Goal: Task Accomplishment & Management: Manage account settings

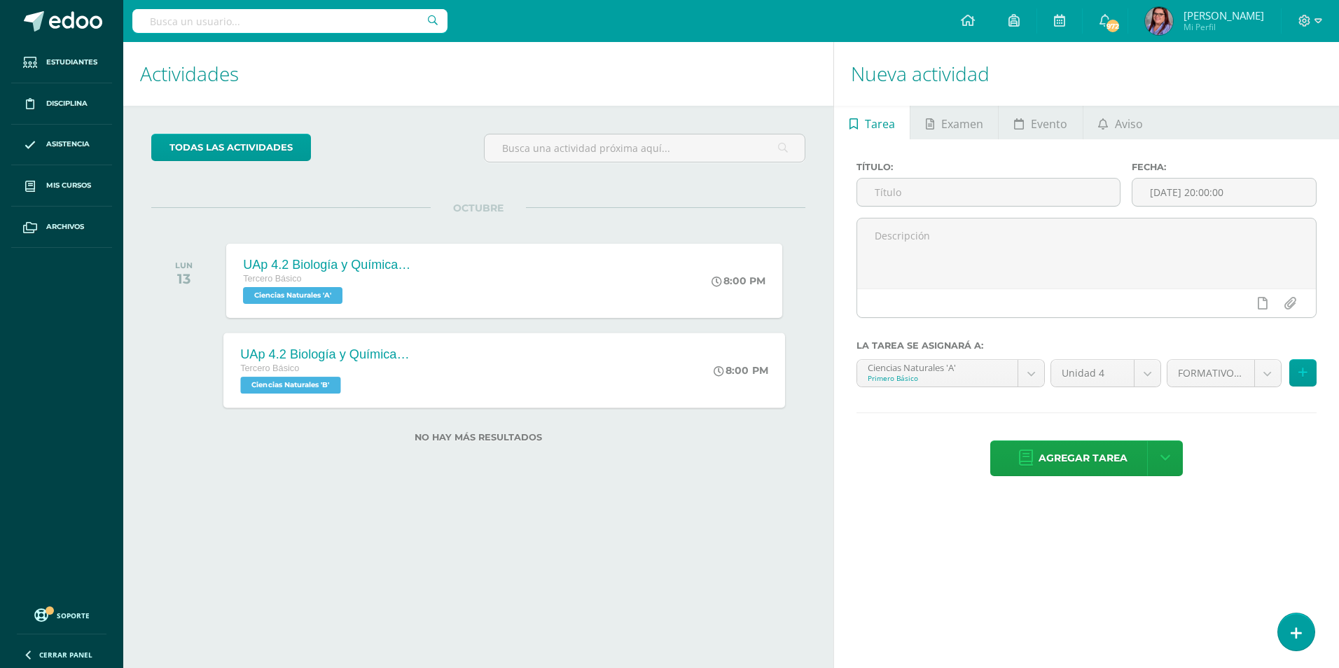
click at [349, 347] on div "UAp 4.2 Biología y Química - evaluación sumativa" at bounding box center [324, 354] width 169 height 15
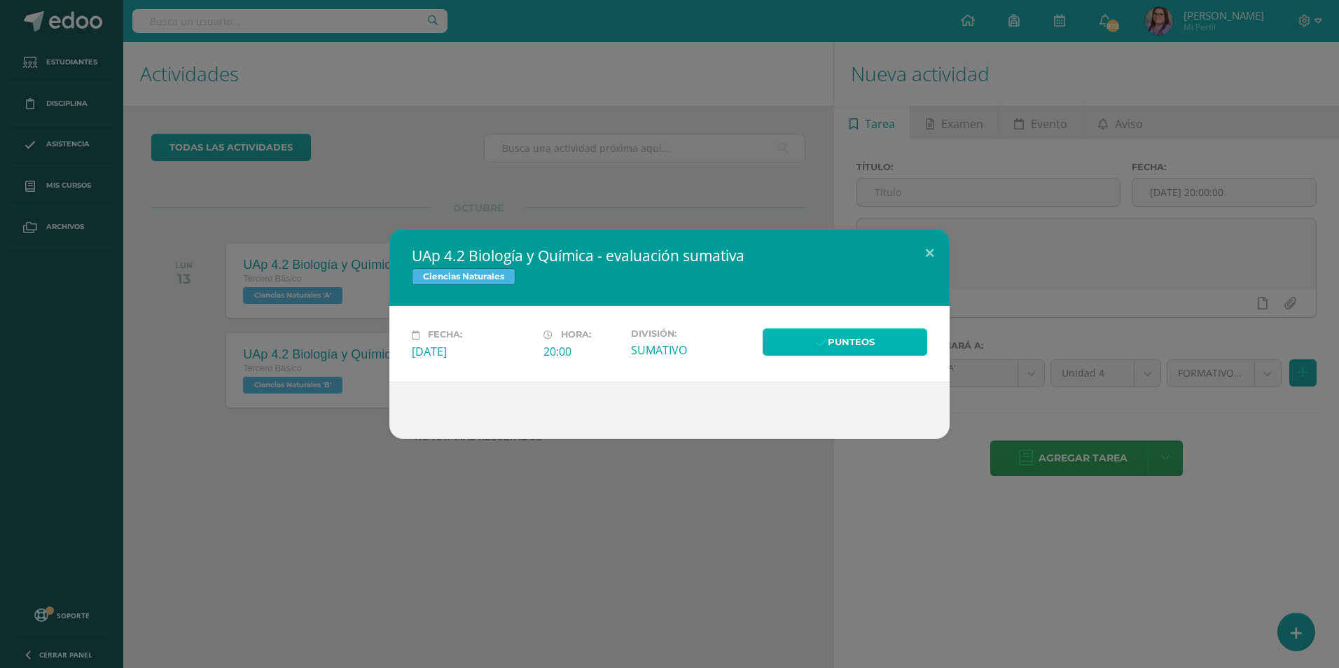
click at [887, 333] on link "Punteos" at bounding box center [845, 341] width 165 height 27
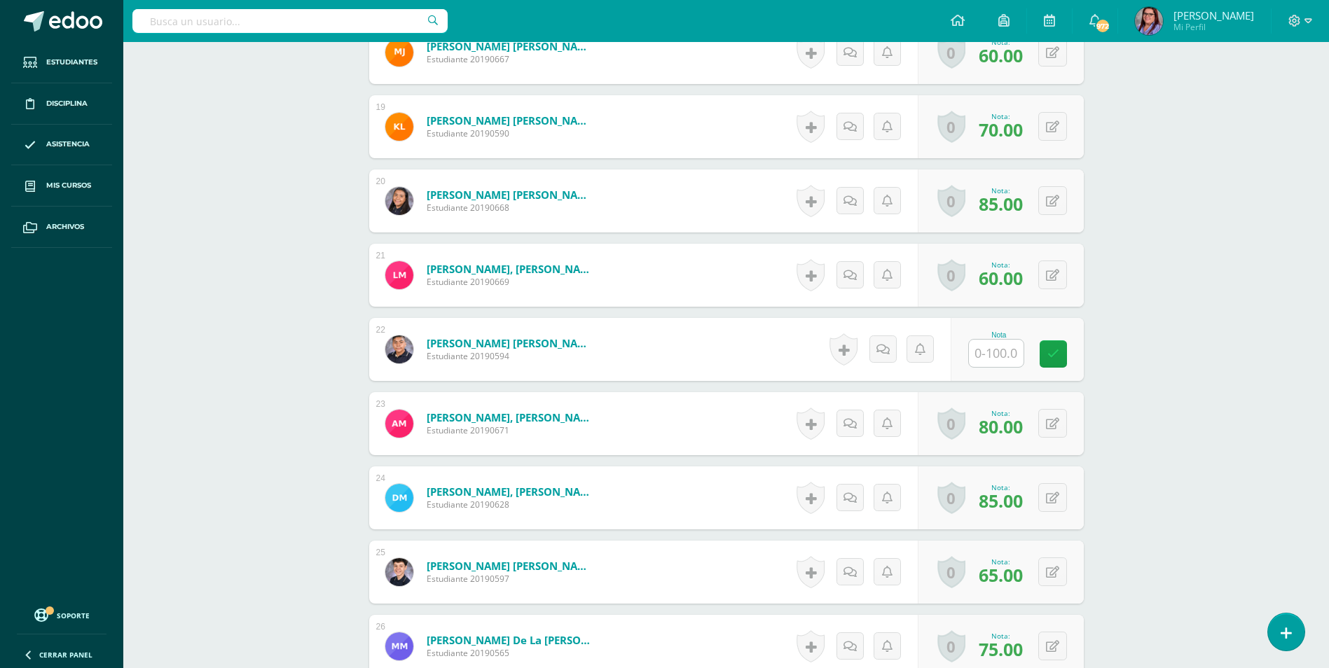
scroll to position [1728, 0]
click at [992, 364] on input "text" at bounding box center [996, 352] width 55 height 27
type input "70"
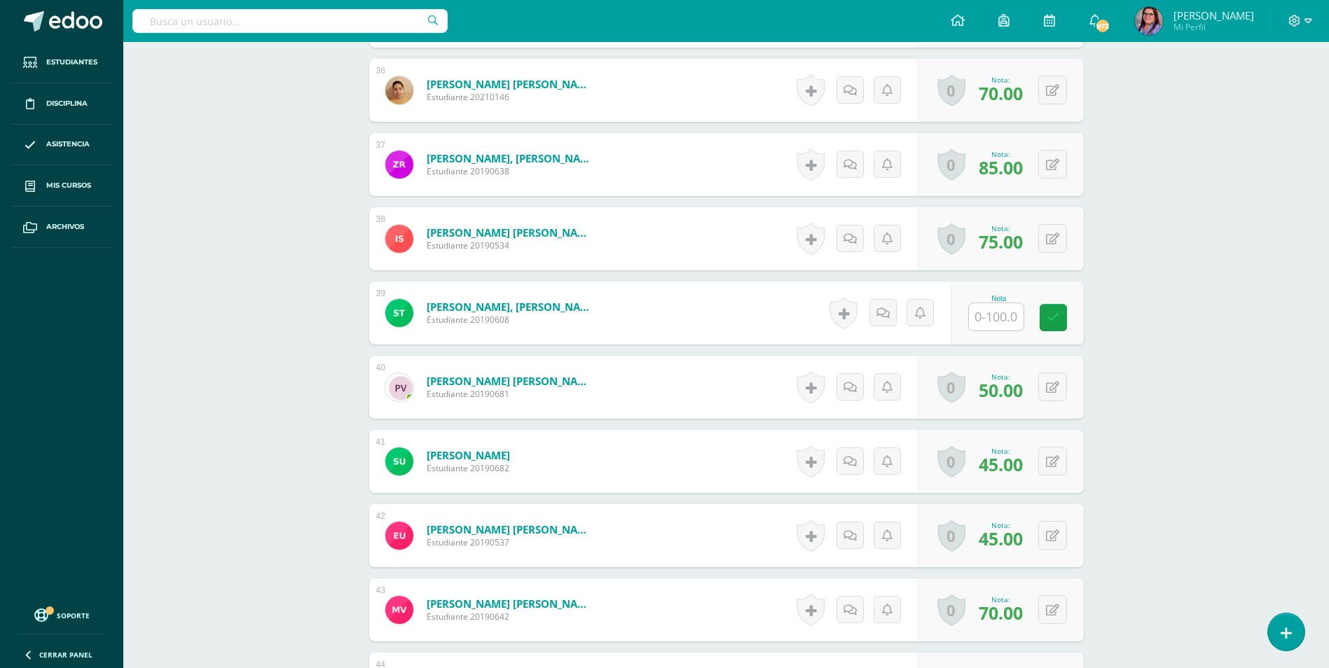
scroll to position [3234, 0]
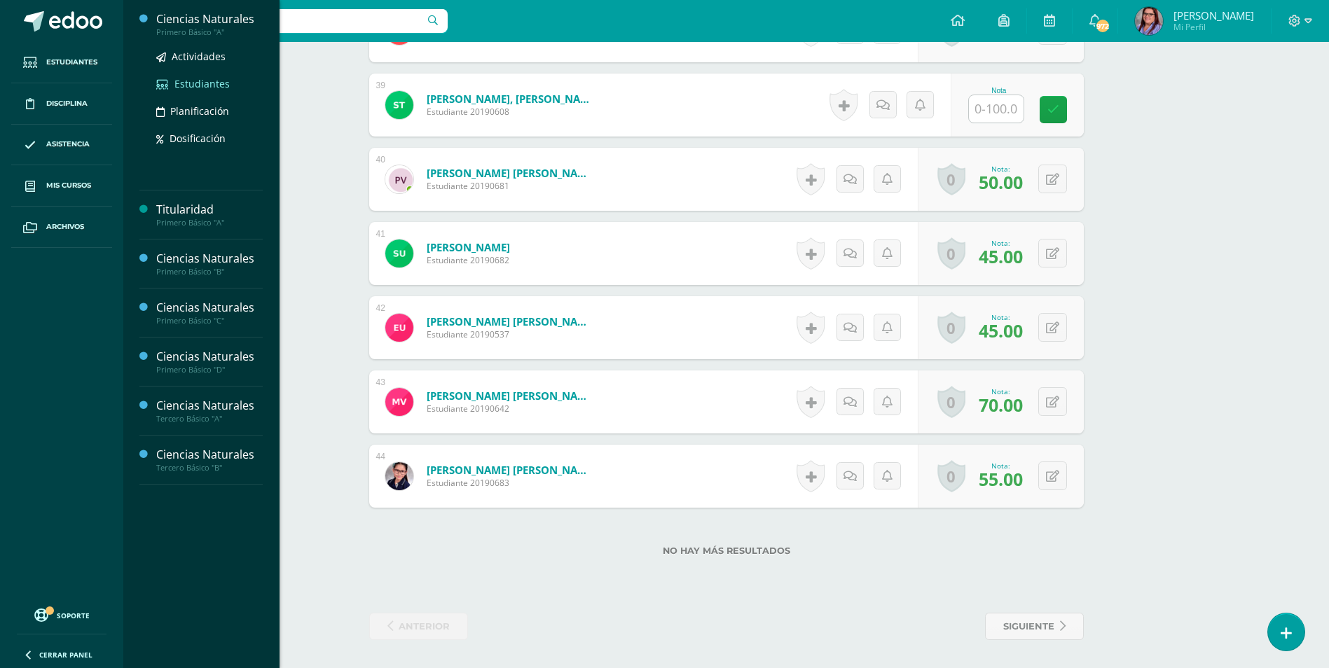
click at [212, 88] on span "Estudiantes" at bounding box center [201, 83] width 55 height 13
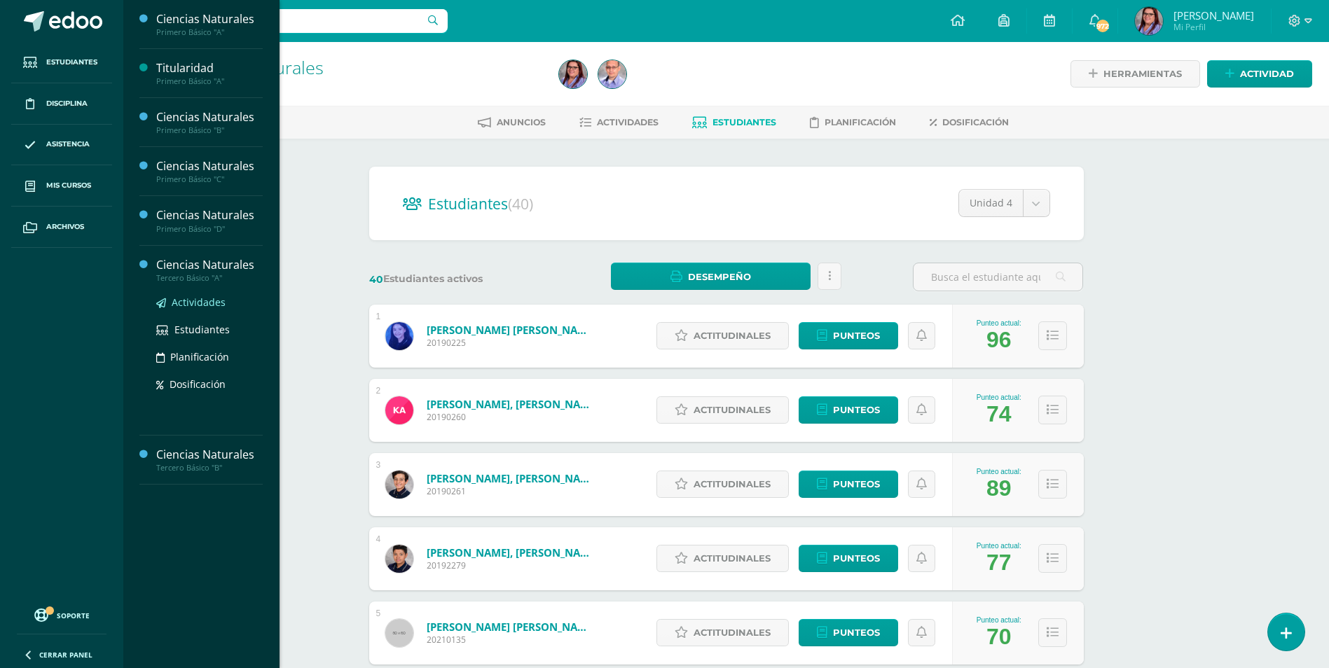
click at [213, 300] on span "Actividades" at bounding box center [199, 302] width 54 height 13
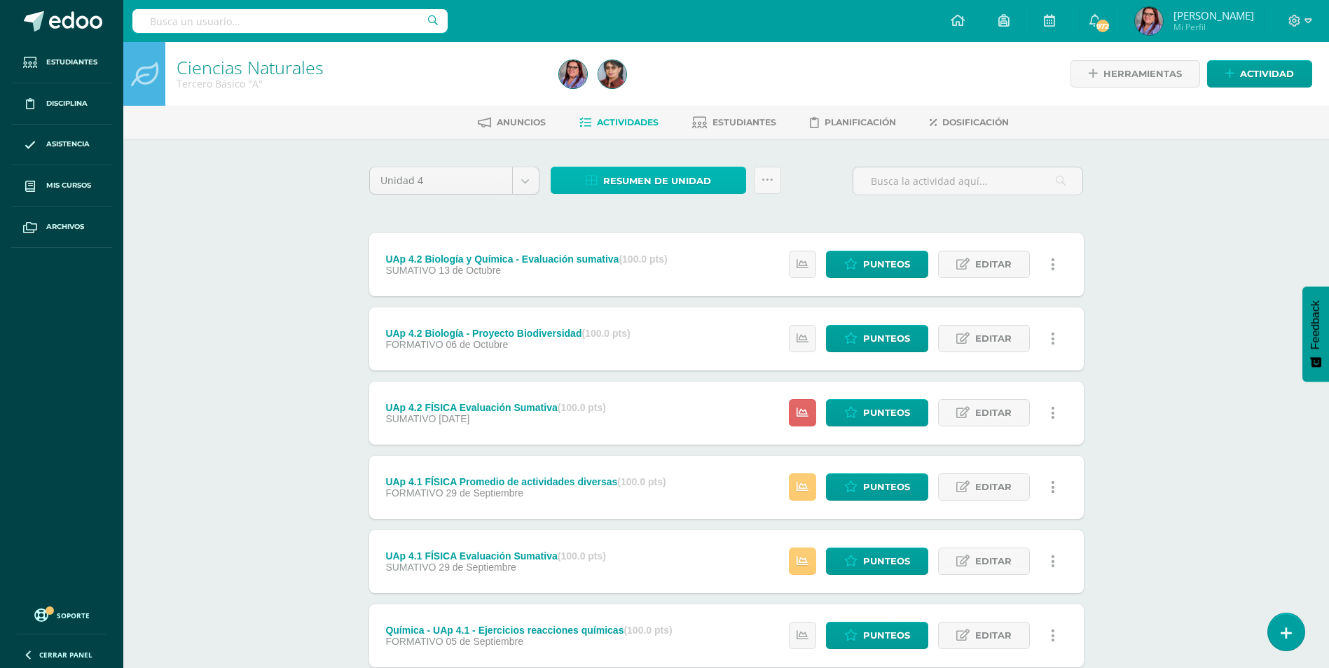
click at [642, 181] on span "Resumen de unidad" at bounding box center [657, 181] width 108 height 26
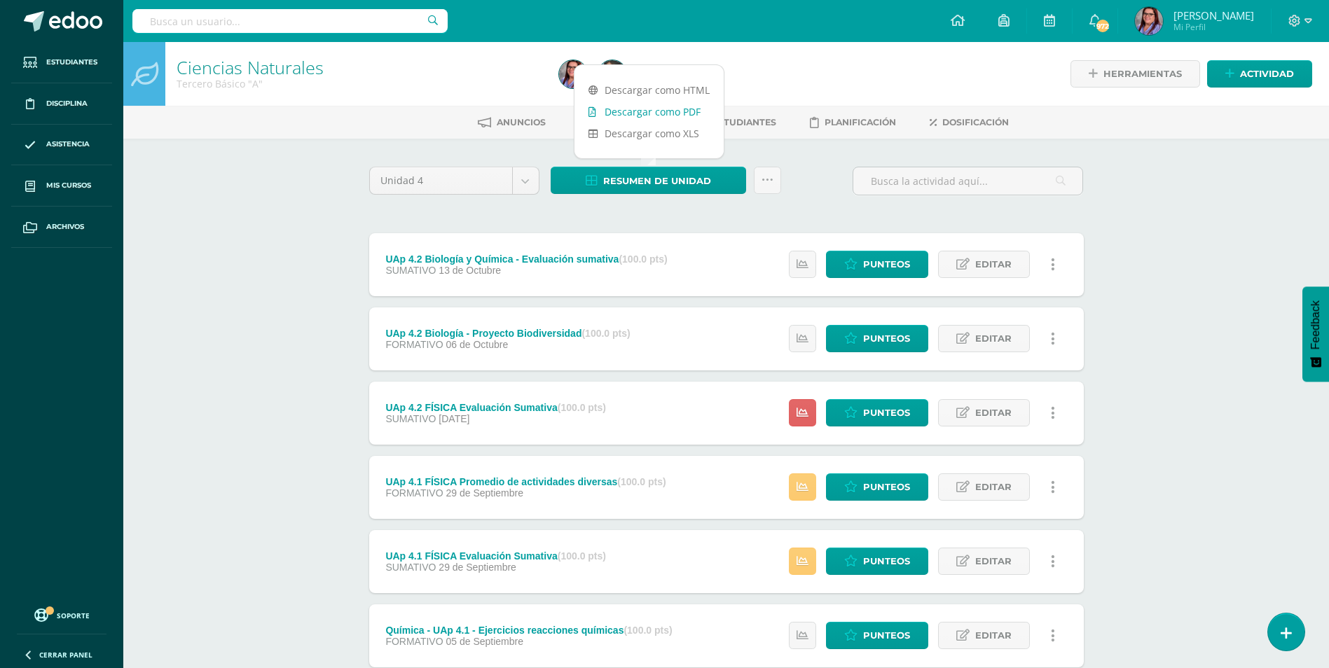
click at [642, 107] on link "Descargar como PDF" at bounding box center [648, 112] width 149 height 22
click at [656, 110] on link "Descargar como PDF" at bounding box center [648, 112] width 149 height 22
click at [908, 268] on span "Punteos" at bounding box center [886, 264] width 47 height 26
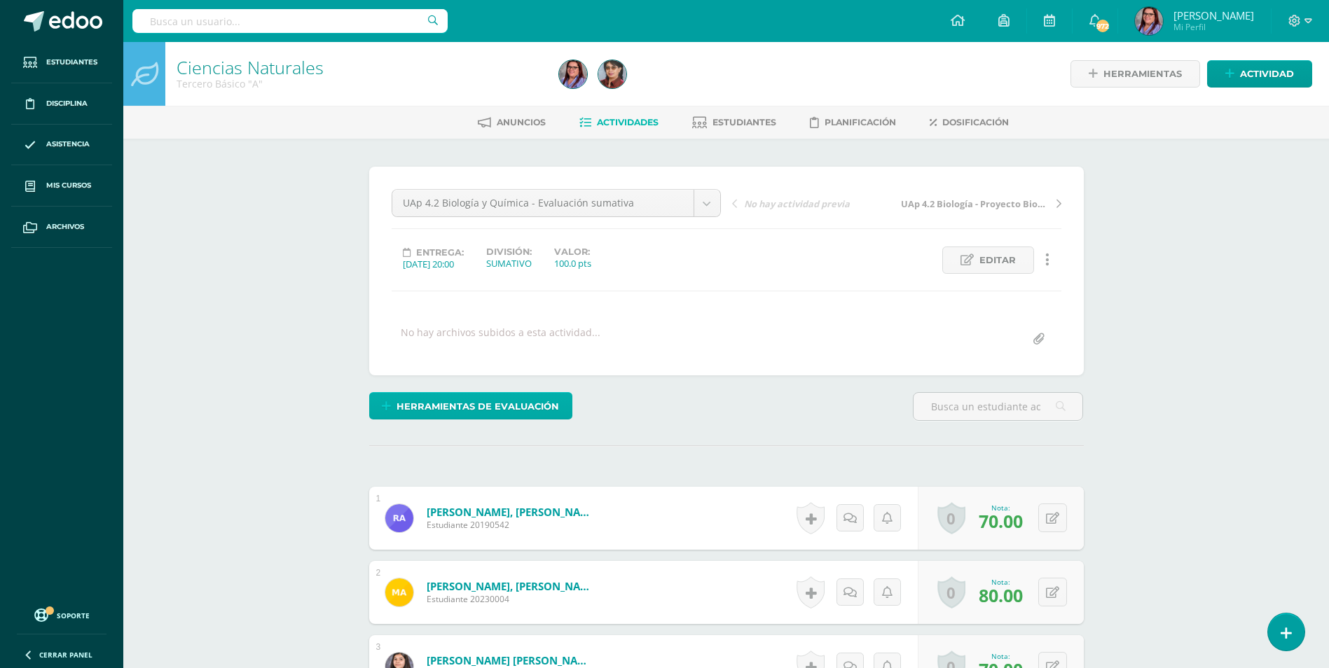
scroll to position [1, 0]
click at [543, 412] on span "Herramientas de evaluación" at bounding box center [477, 406] width 162 height 26
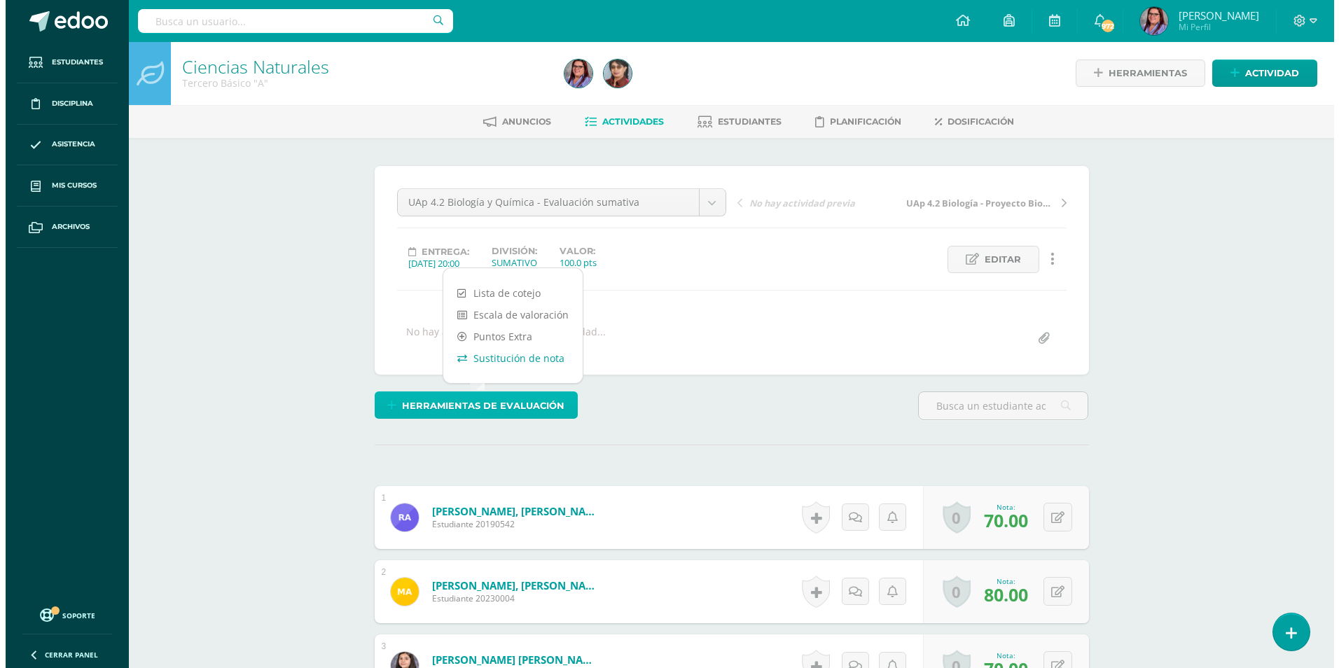
scroll to position [1, 0]
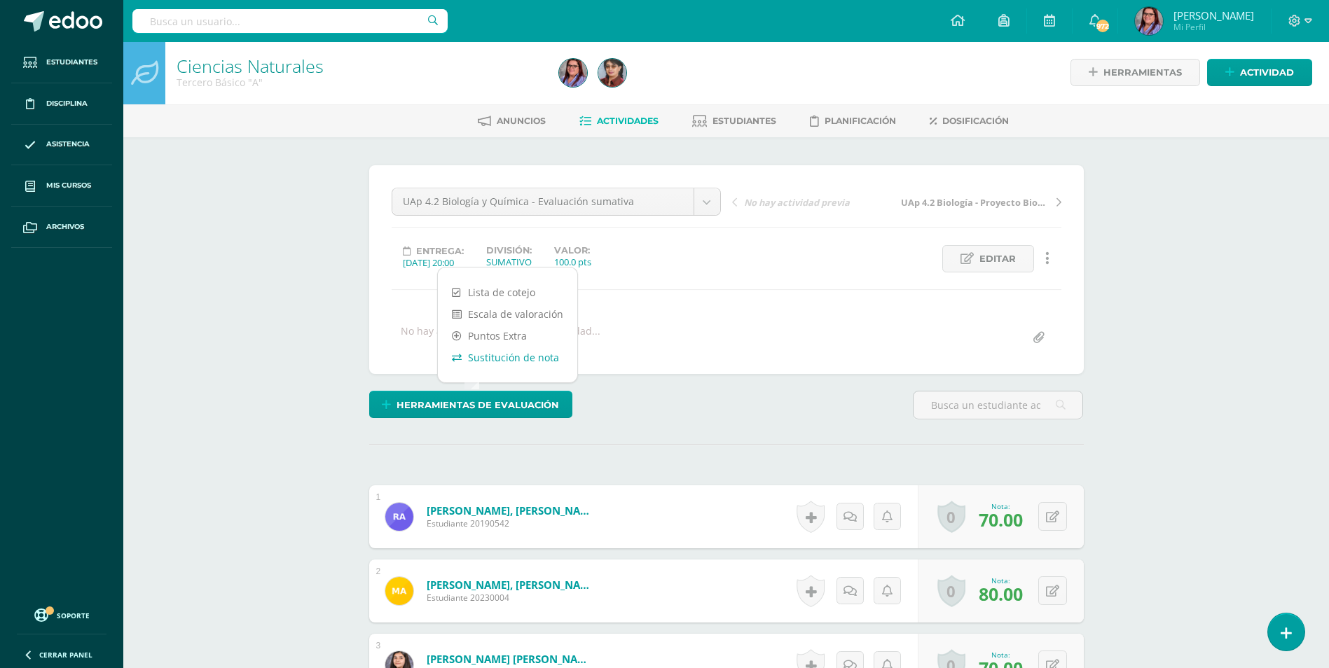
click at [529, 363] on link "Sustitución de nota" at bounding box center [507, 358] width 139 height 22
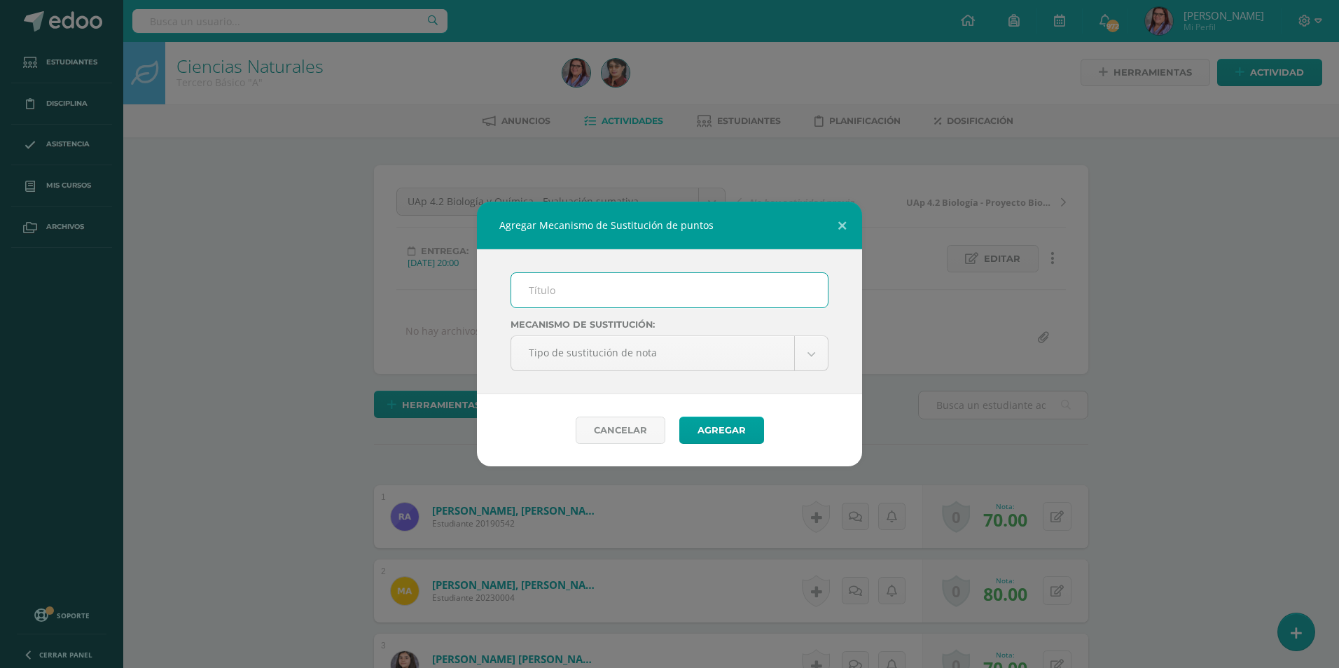
scroll to position [2, 0]
type input "PMA"
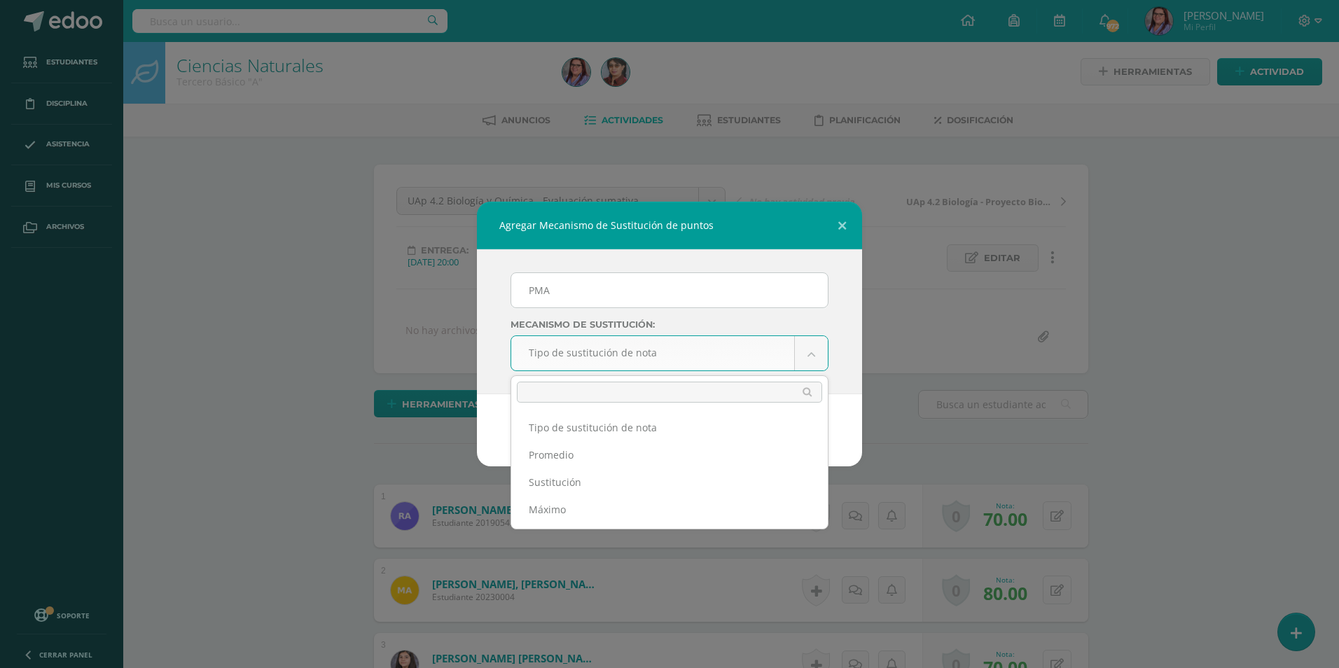
scroll to position [3, 0]
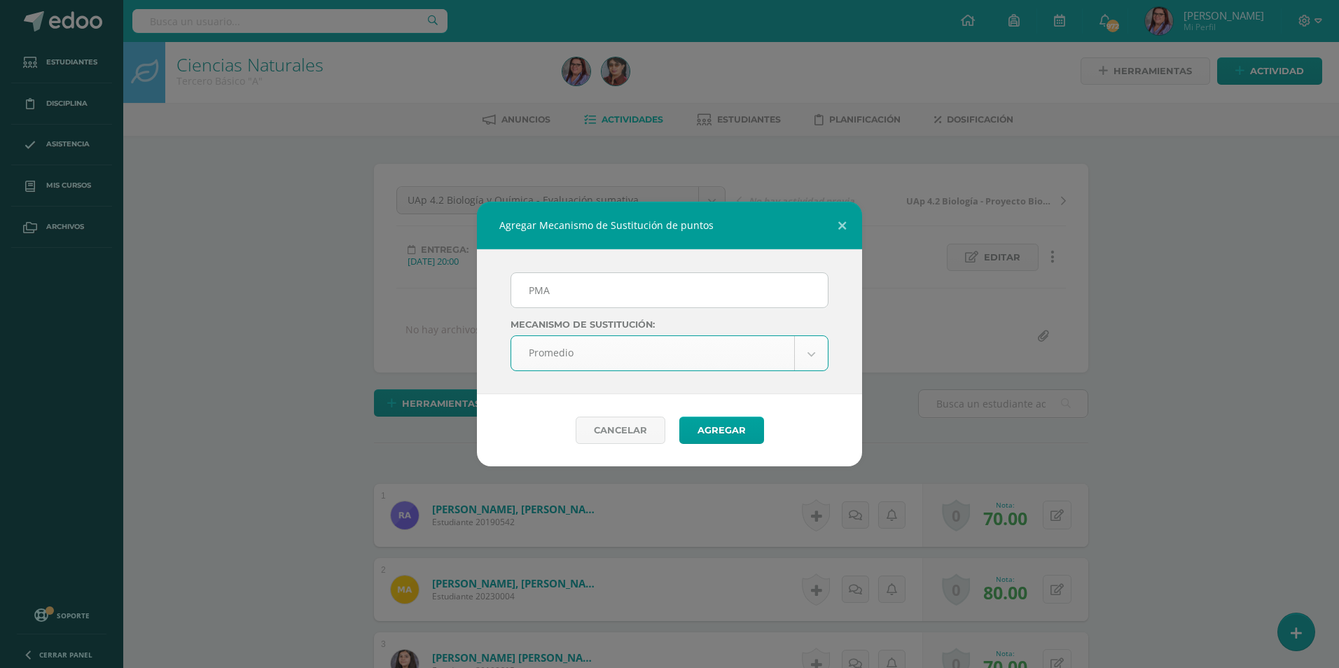
select select "average"
click at [726, 436] on button "Agregar" at bounding box center [721, 430] width 85 height 27
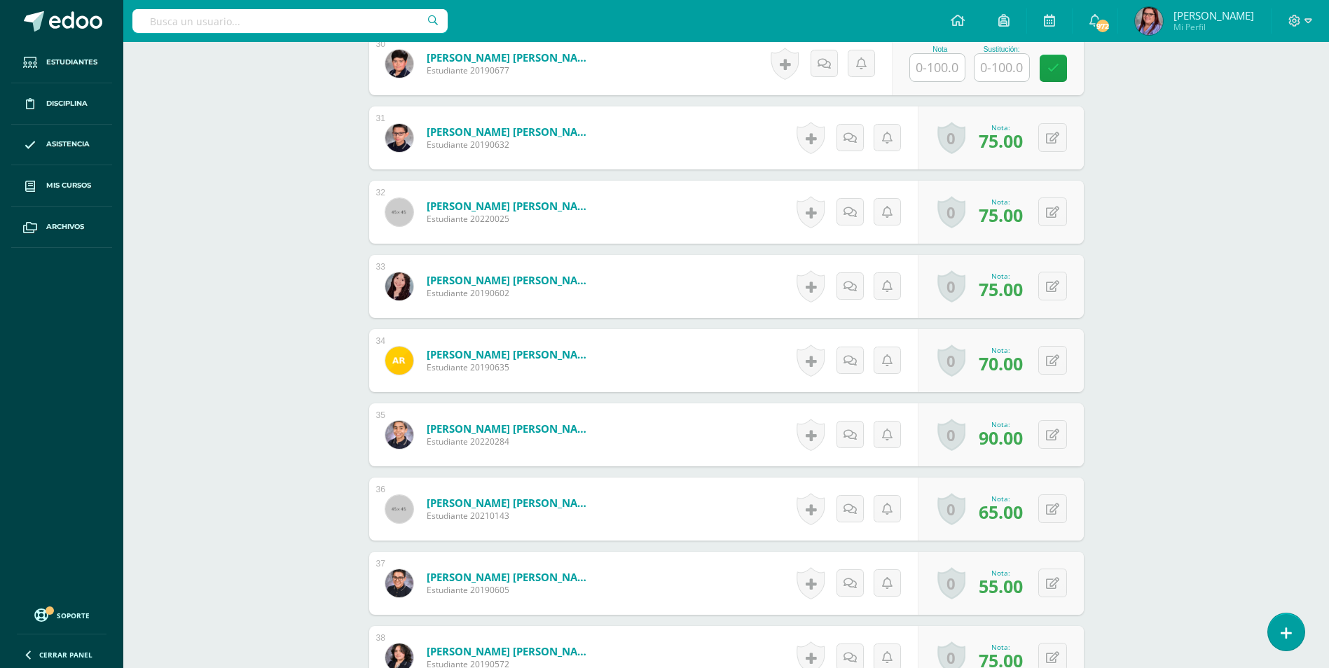
scroll to position [2733, 0]
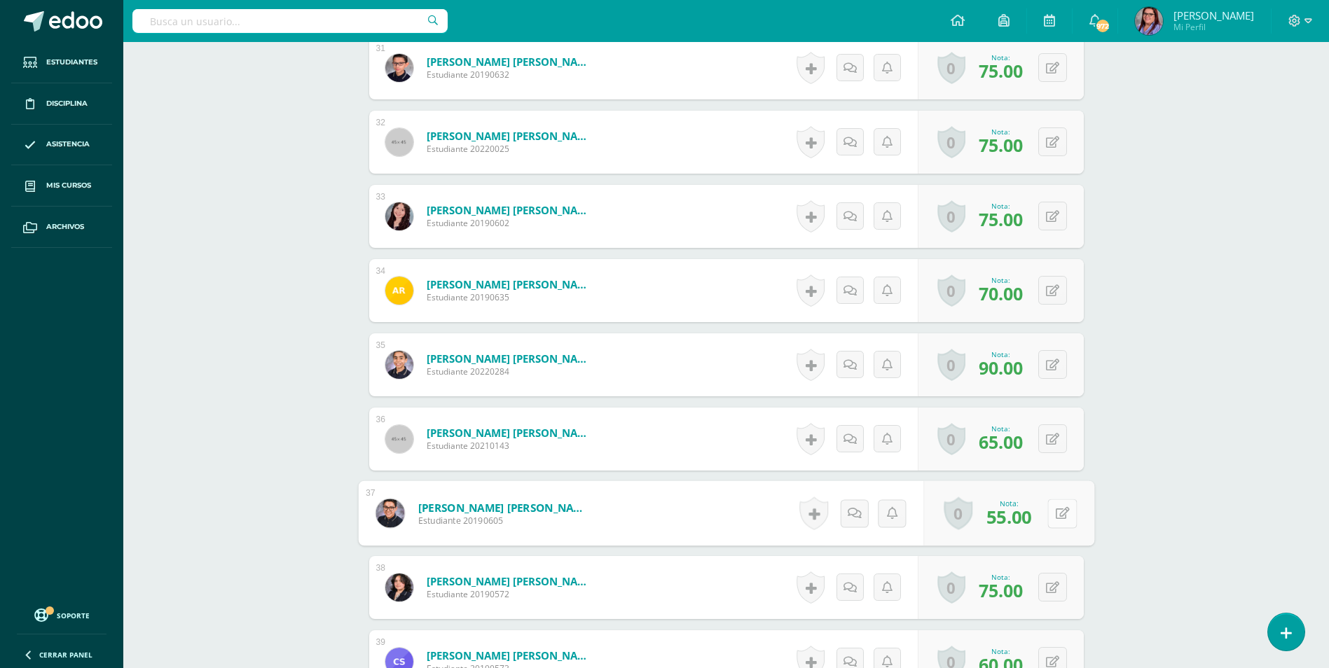
click at [1052, 513] on button at bounding box center [1061, 513] width 29 height 29
type input "65"
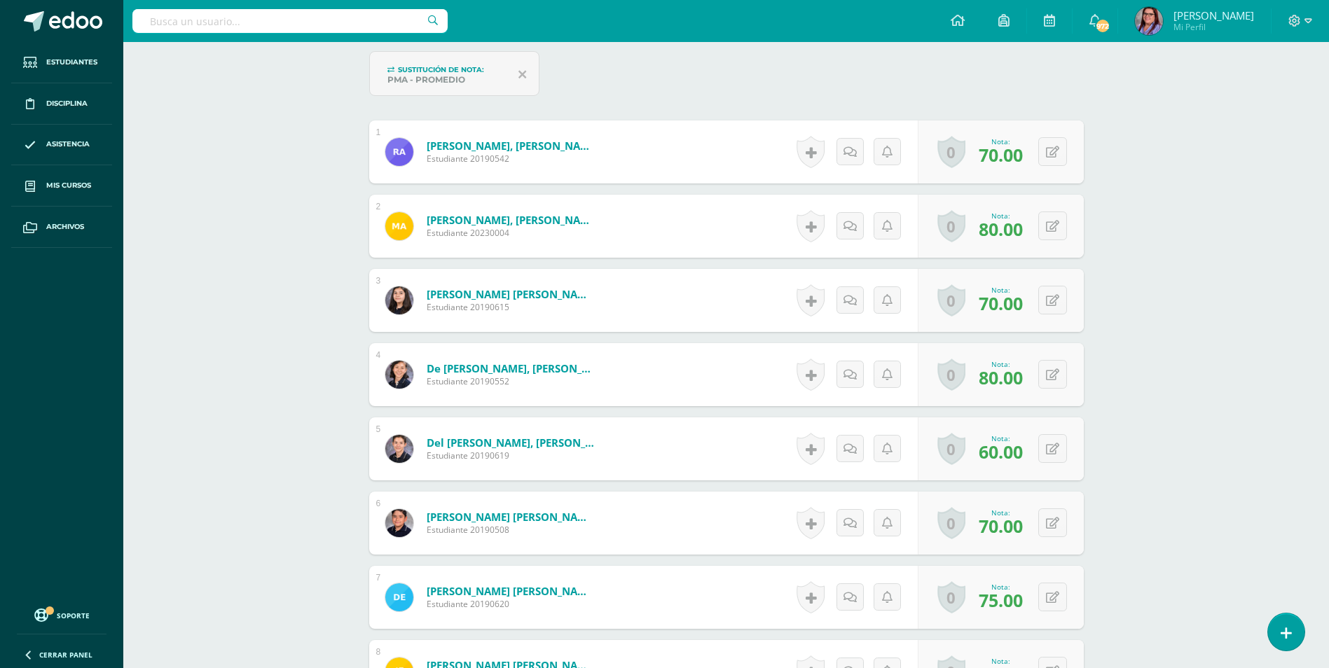
scroll to position [0, 0]
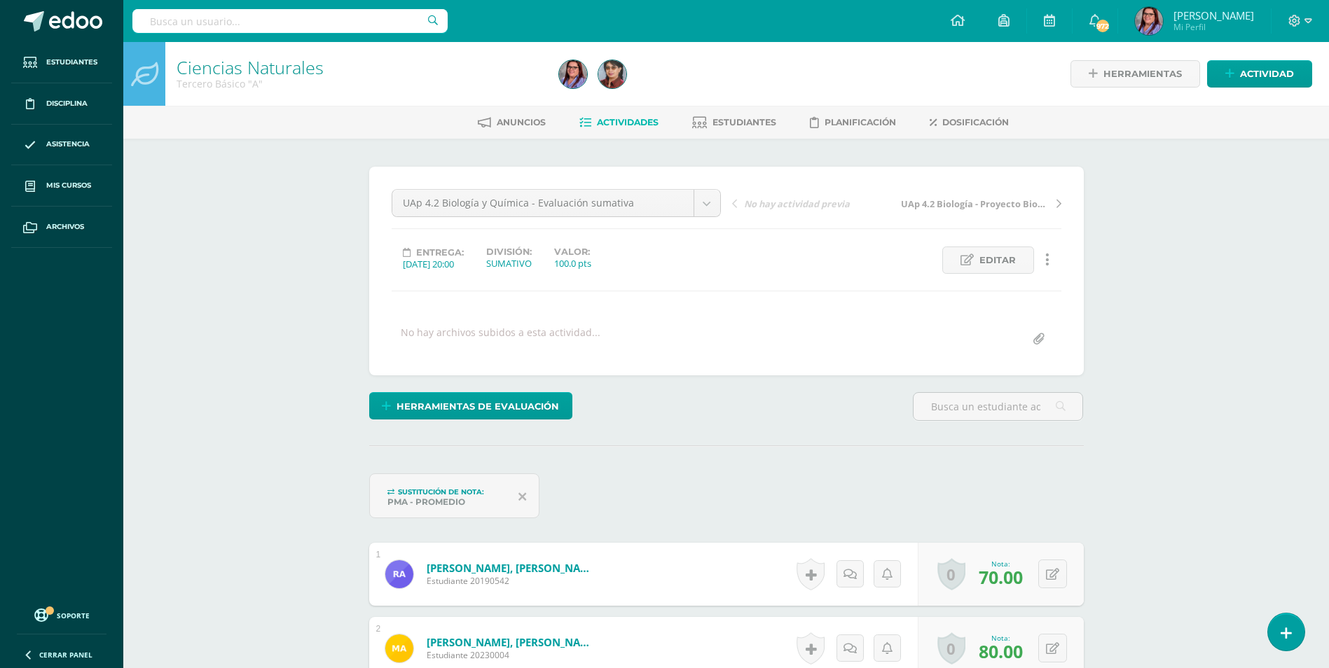
click at [604, 116] on link "Actividades" at bounding box center [618, 122] width 79 height 22
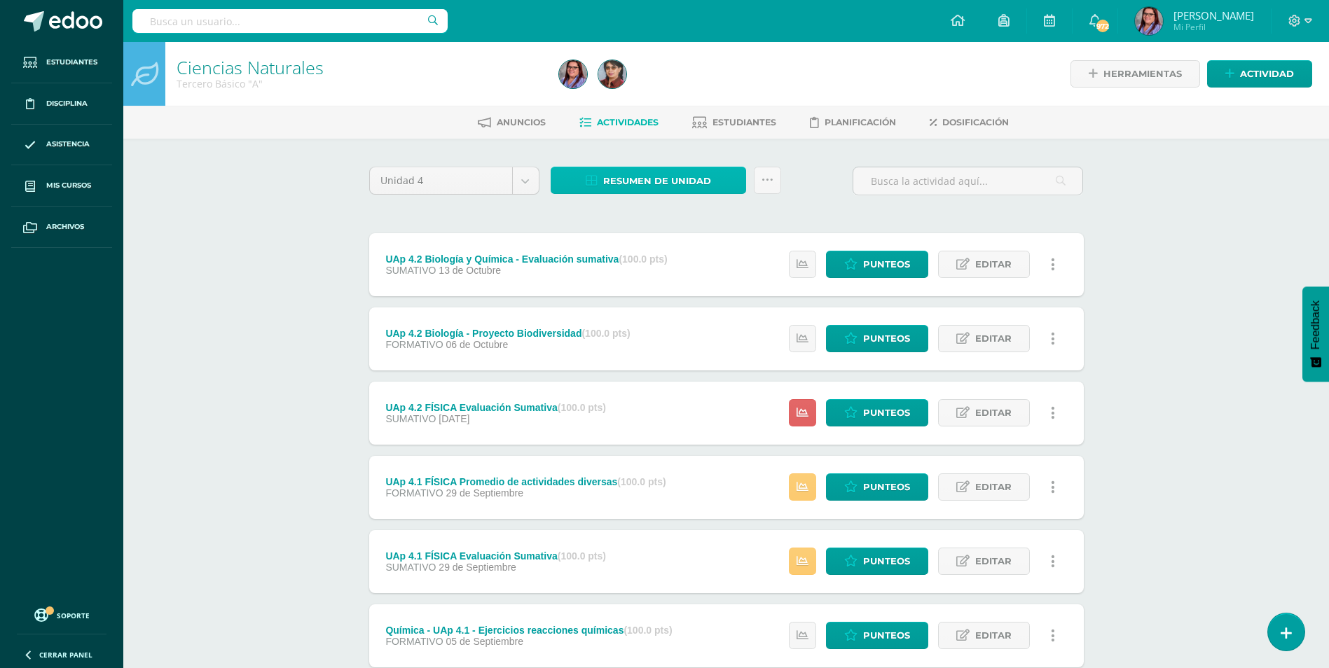
click at [599, 189] on link "Resumen de unidad" at bounding box center [647, 180] width 195 height 27
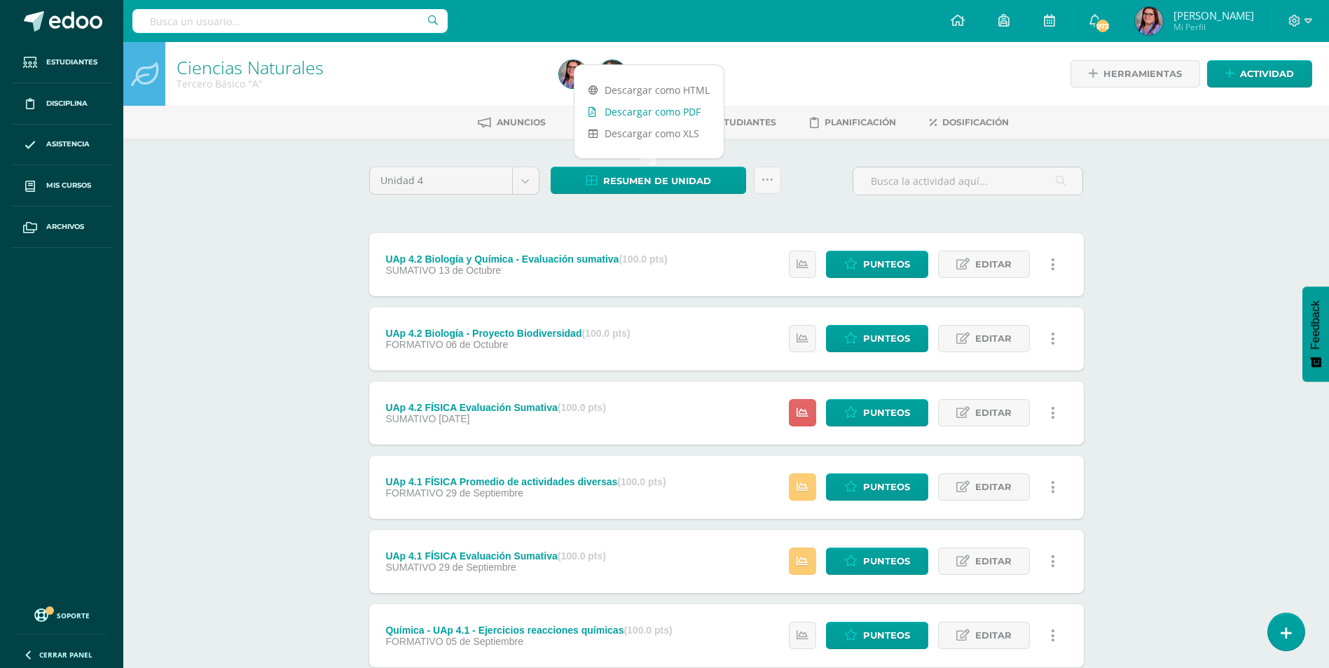
click at [618, 109] on link "Descargar como PDF" at bounding box center [648, 112] width 149 height 22
click at [240, 318] on div "Ciencias Naturales Tercero Básico "A" Herramientas Detalle de asistencias Activ…" at bounding box center [725, 512] width 1205 height 941
click at [885, 263] on span "Punteos" at bounding box center [886, 264] width 47 height 26
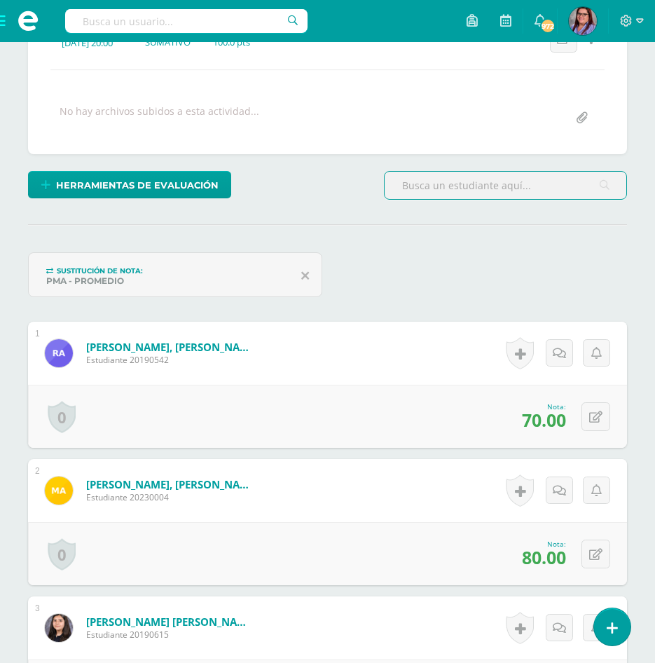
scroll to position [284, 0]
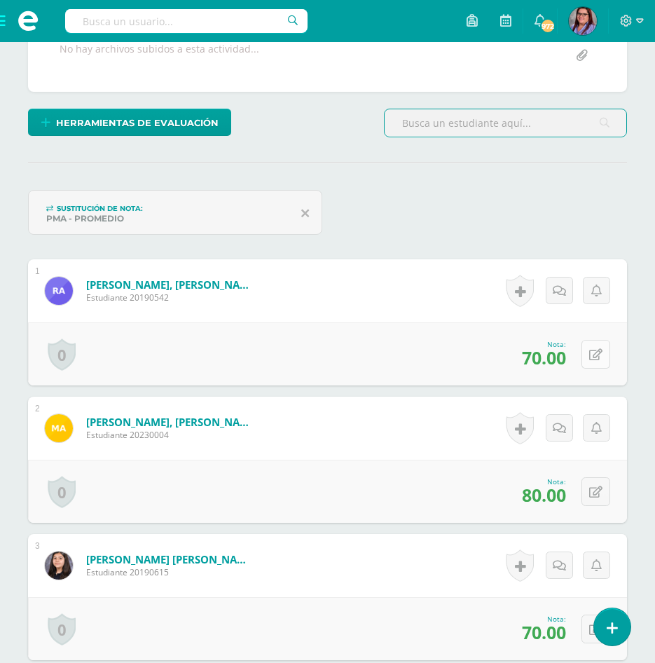
click at [589, 353] on button at bounding box center [595, 354] width 29 height 29
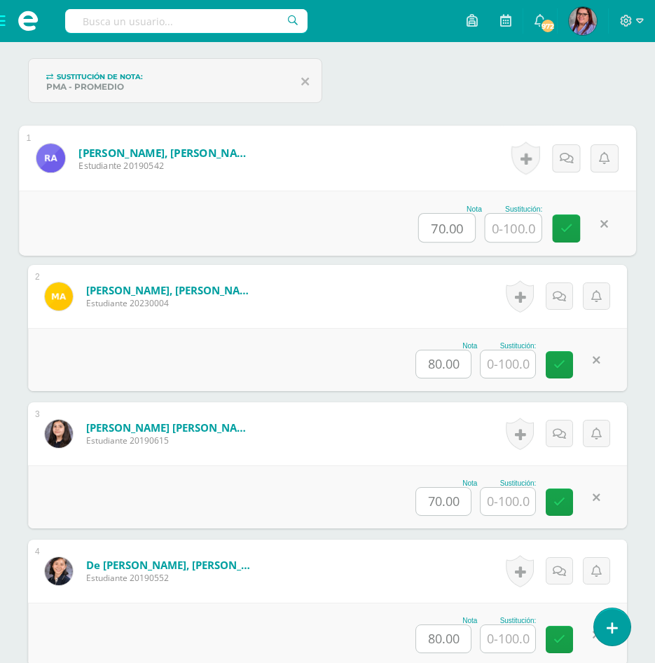
scroll to position [424, 0]
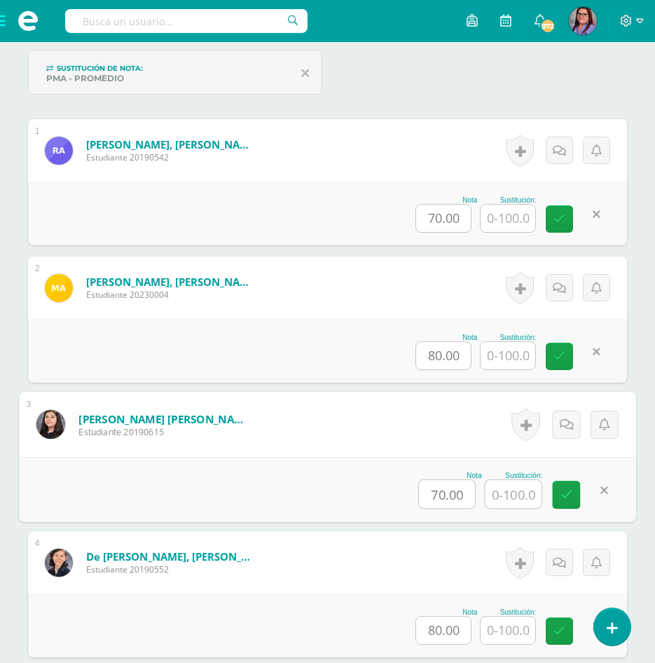
click at [511, 492] on input "text" at bounding box center [513, 494] width 56 height 28
type input "85"
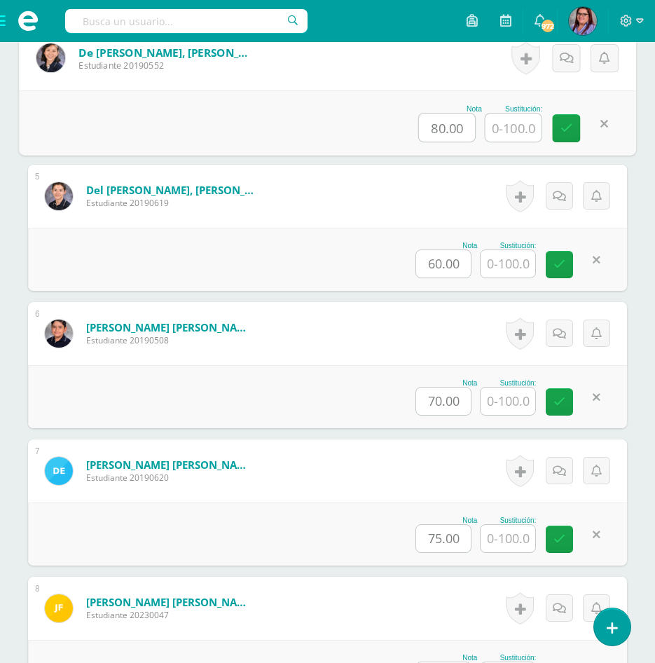
scroll to position [984, 0]
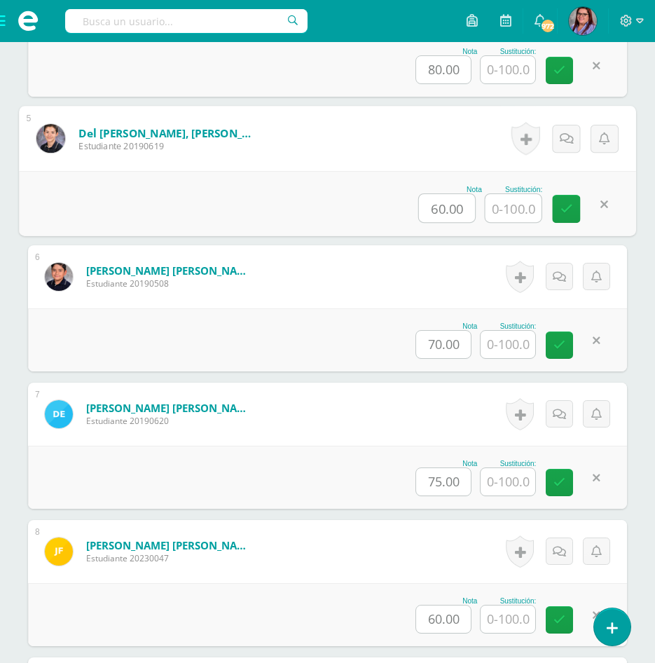
click at [501, 196] on input "text" at bounding box center [513, 208] width 56 height 28
type input "85"
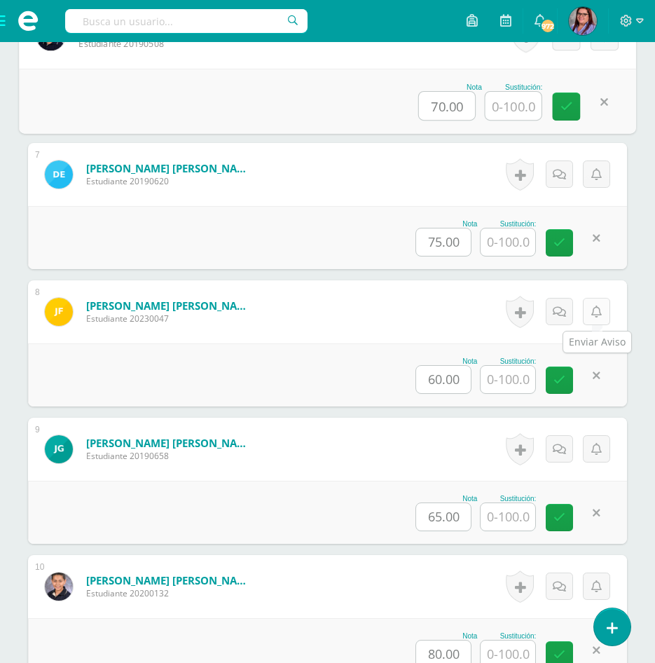
scroll to position [1264, 0]
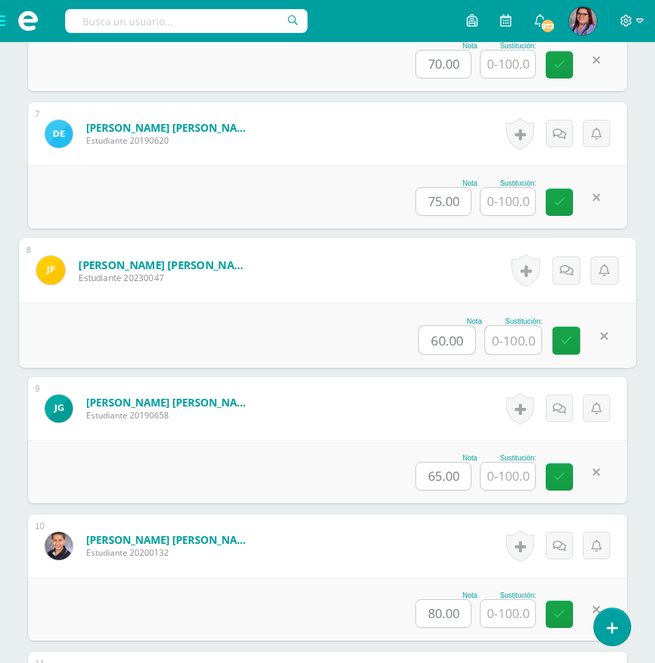
click at [509, 336] on input "text" at bounding box center [513, 340] width 56 height 28
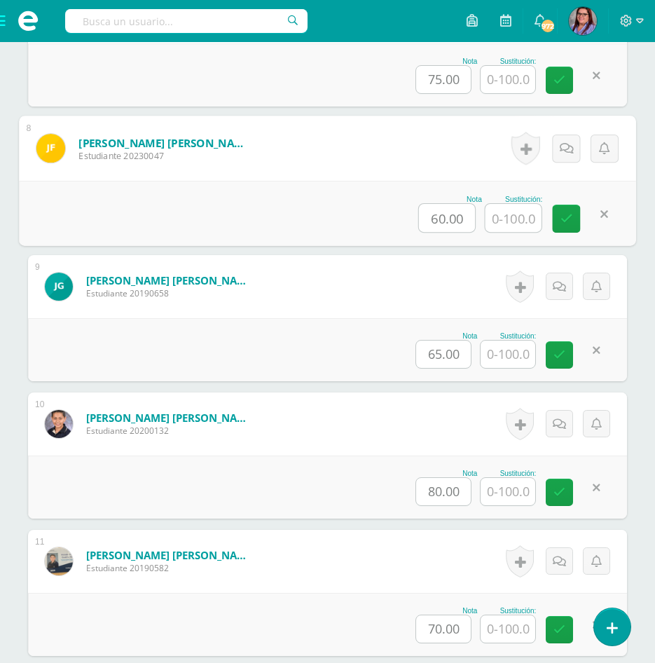
scroll to position [1404, 0]
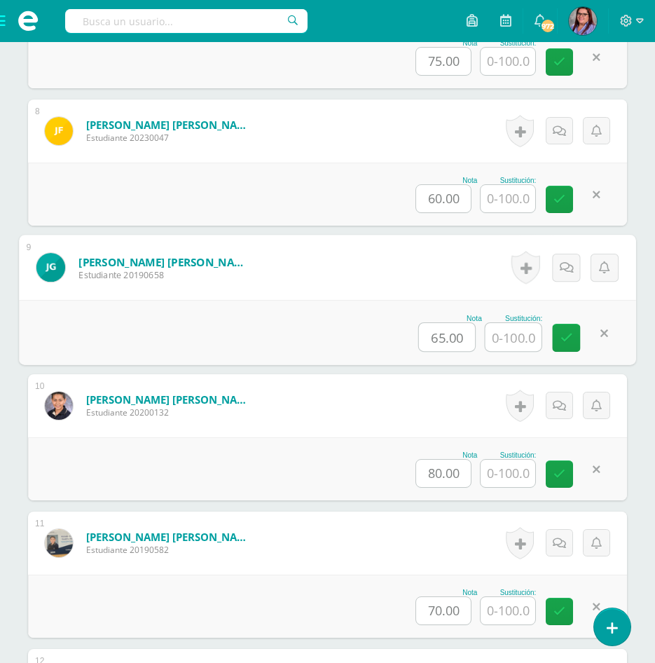
click at [513, 345] on input "text" at bounding box center [513, 337] width 56 height 28
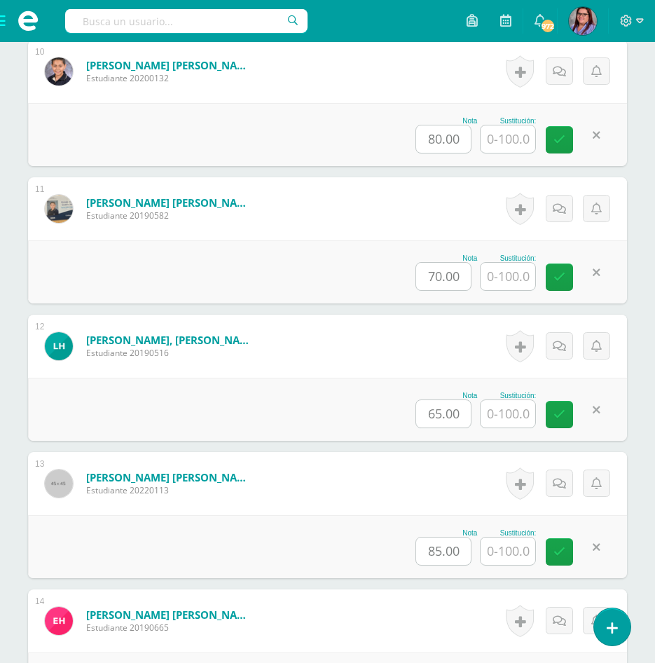
scroll to position [1754, 0]
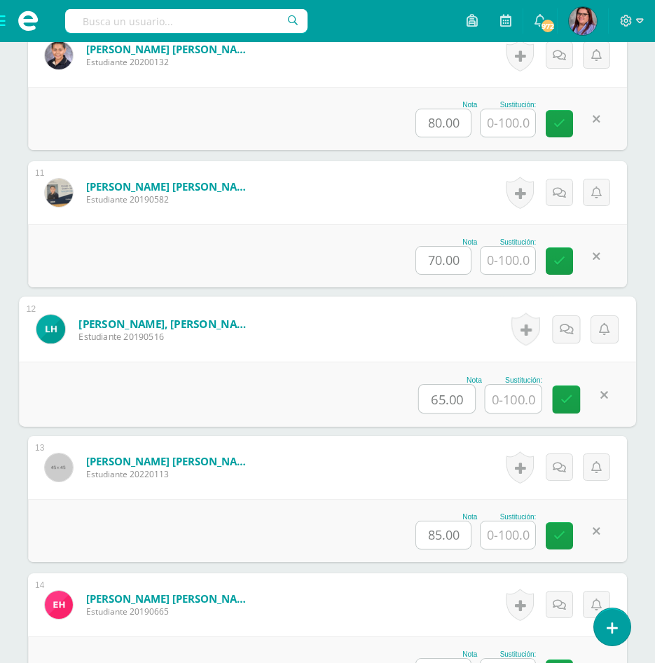
click at [503, 384] on input "text" at bounding box center [513, 398] width 56 height 28
type input "80"
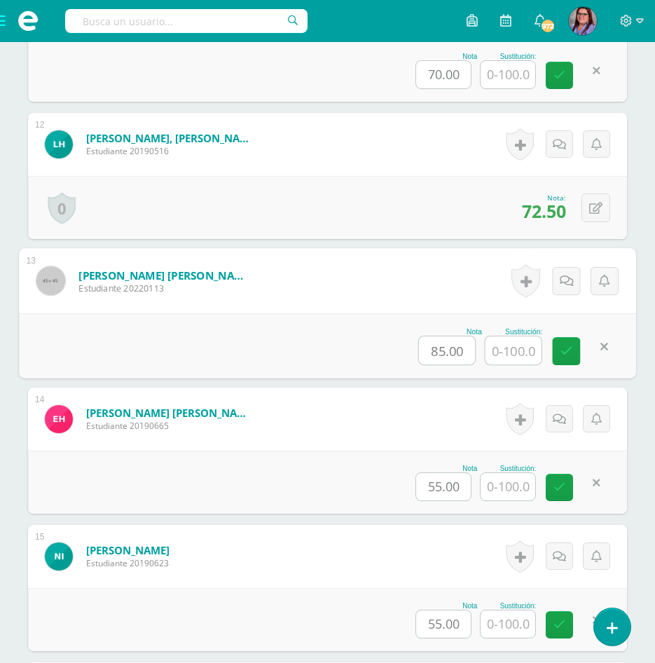
scroll to position [1965, 0]
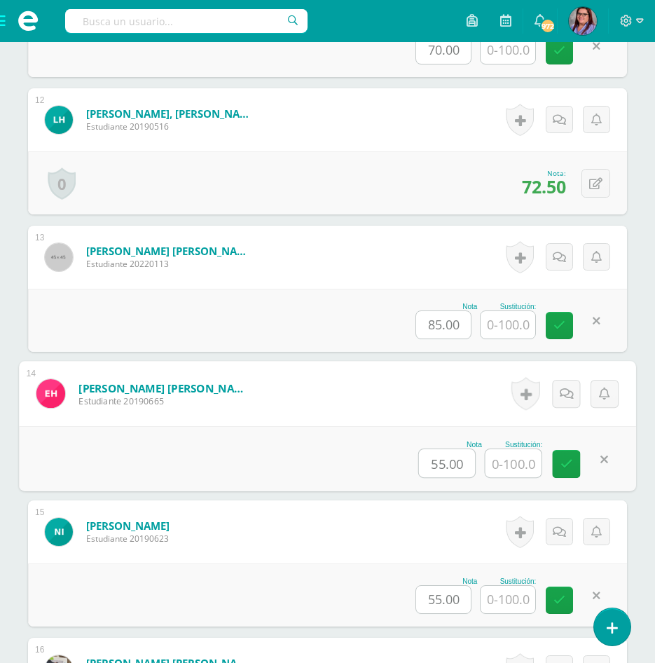
click at [508, 461] on input "text" at bounding box center [513, 463] width 56 height 28
type input "90"
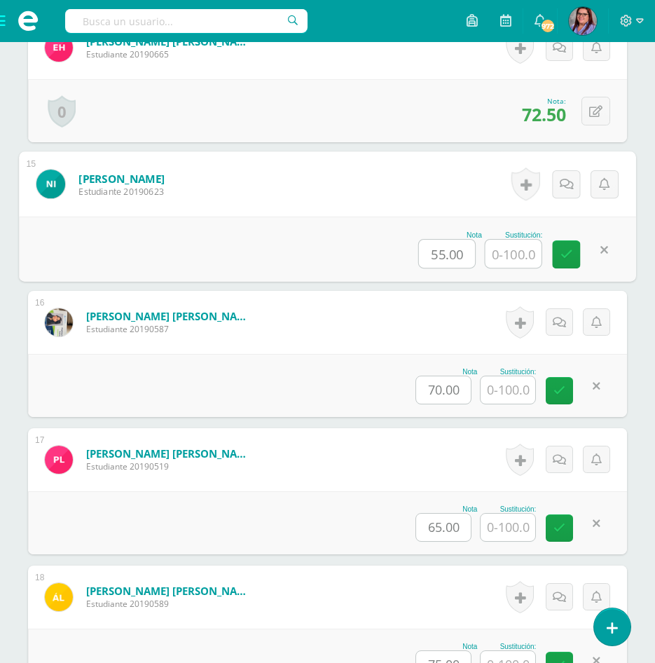
scroll to position [2315, 0]
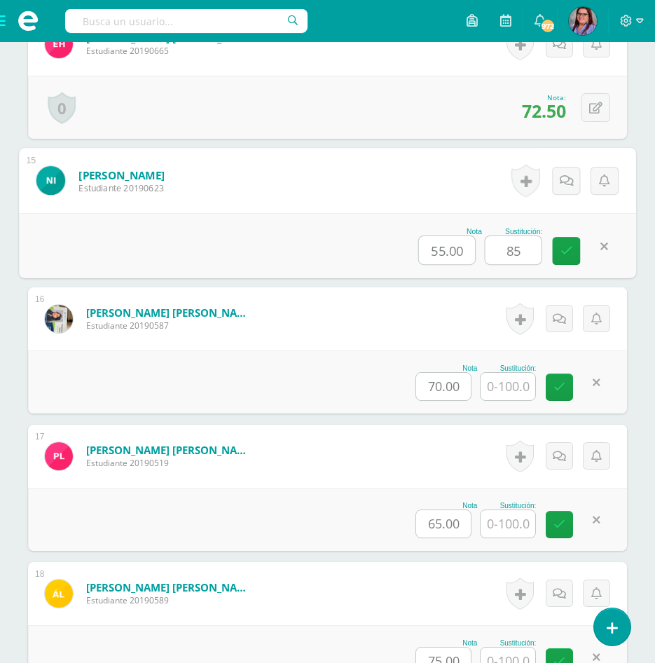
type input "85"
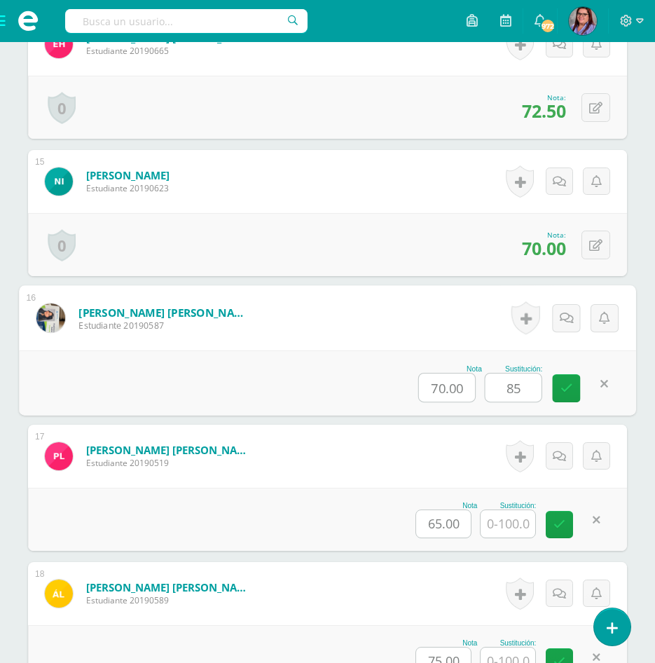
type input "85"
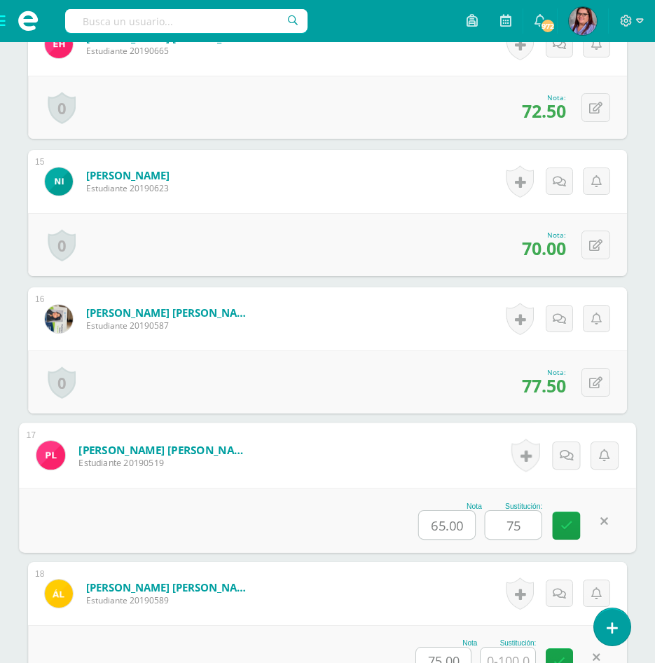
type input "75"
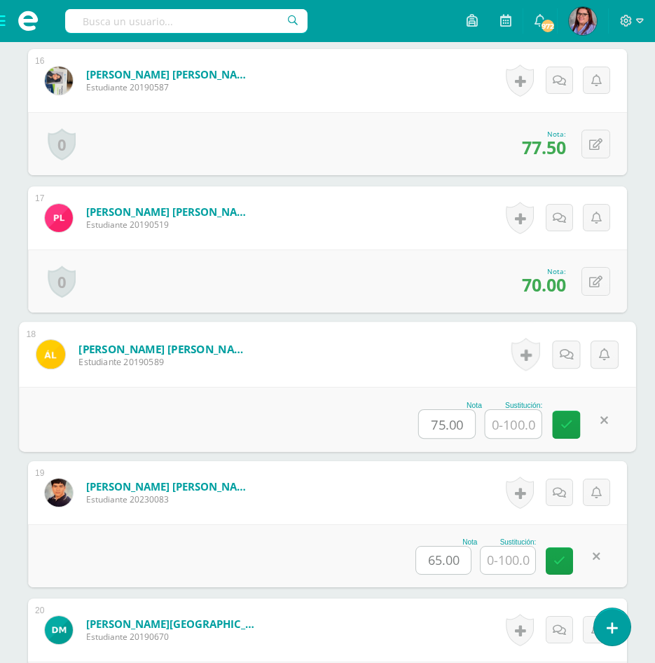
scroll to position [2607, 0]
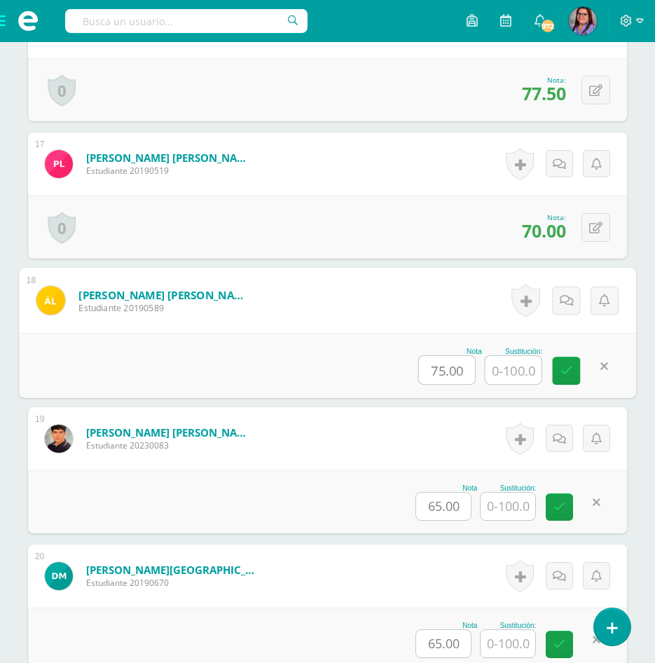
click at [494, 510] on input "text" at bounding box center [507, 505] width 55 height 27
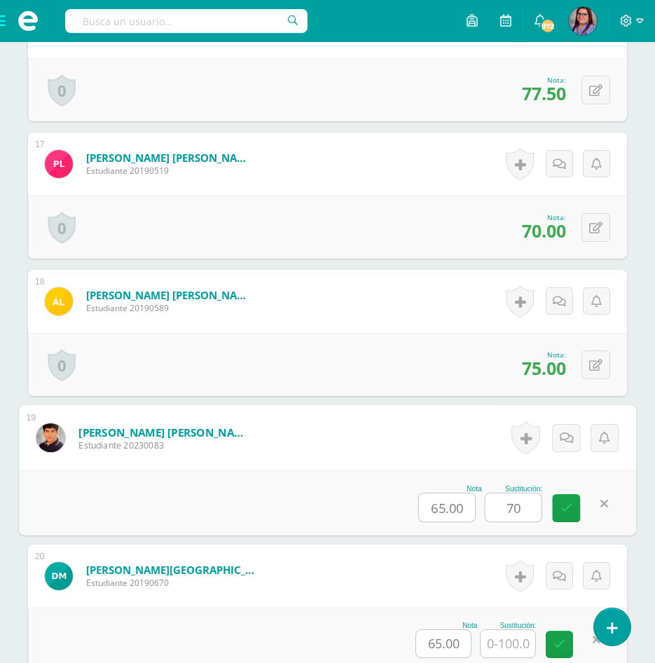
type input "70"
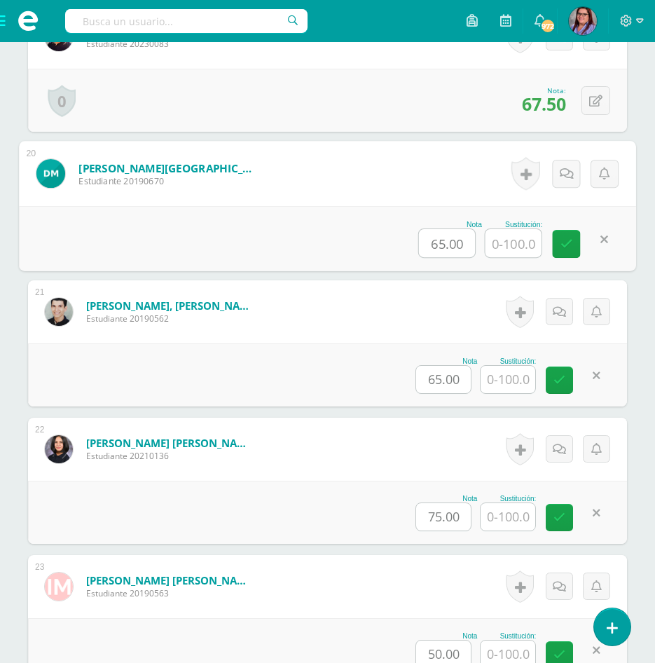
scroll to position [3027, 0]
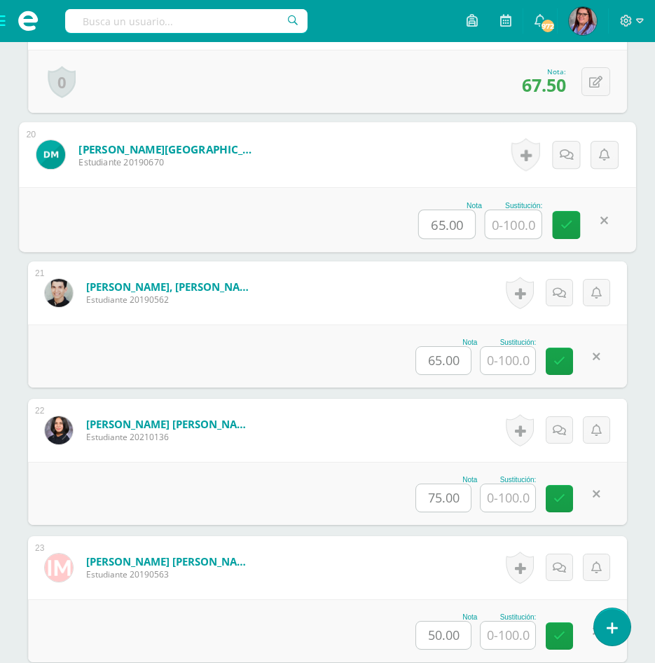
click at [494, 490] on input "text" at bounding box center [507, 497] width 55 height 27
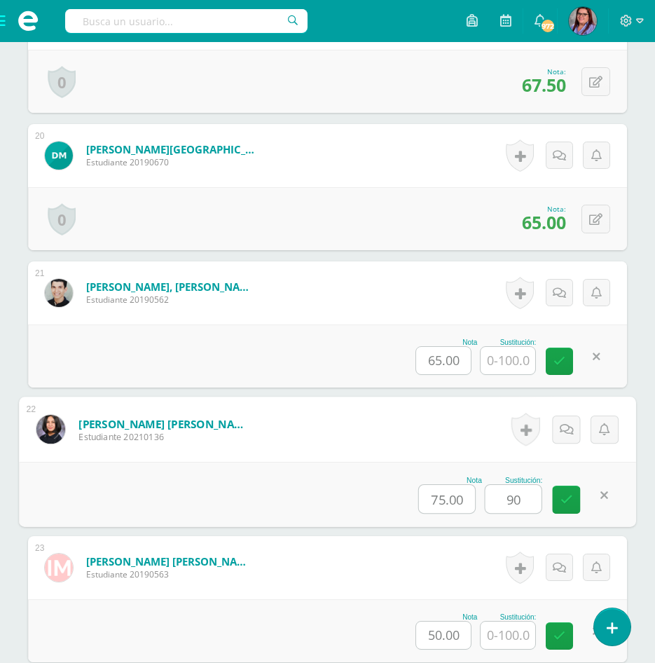
type input "90"
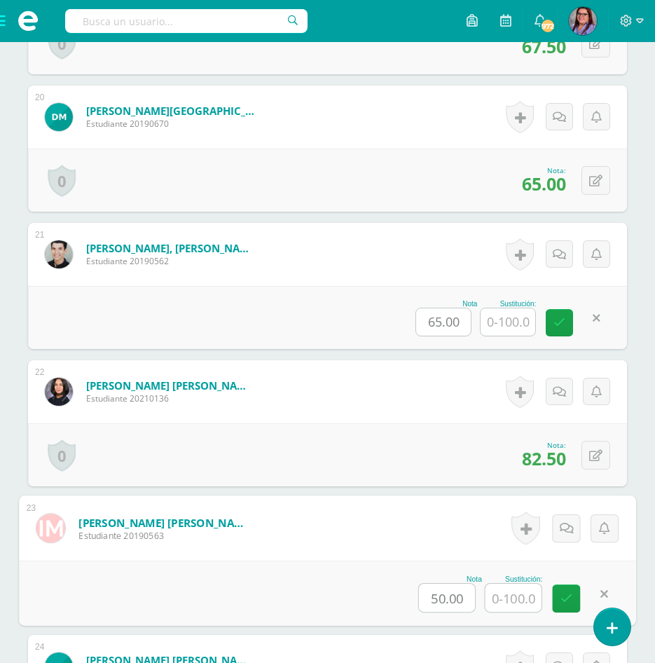
scroll to position [3097, 0]
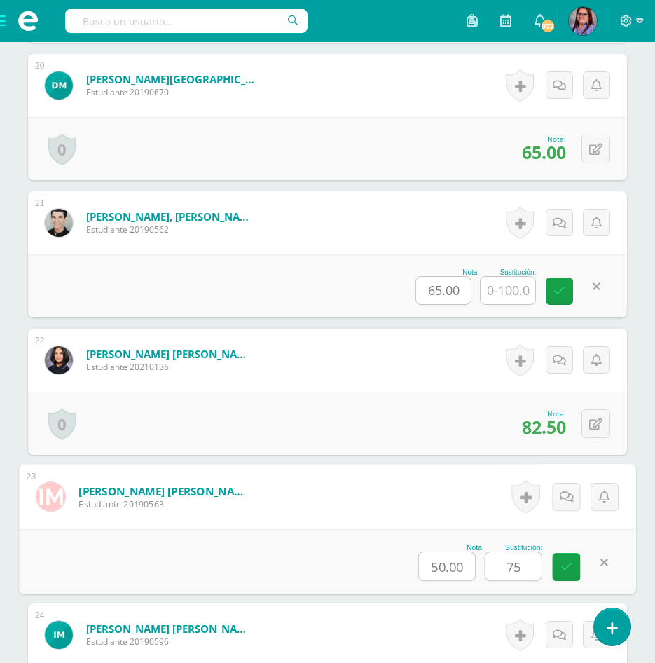
type input "75"
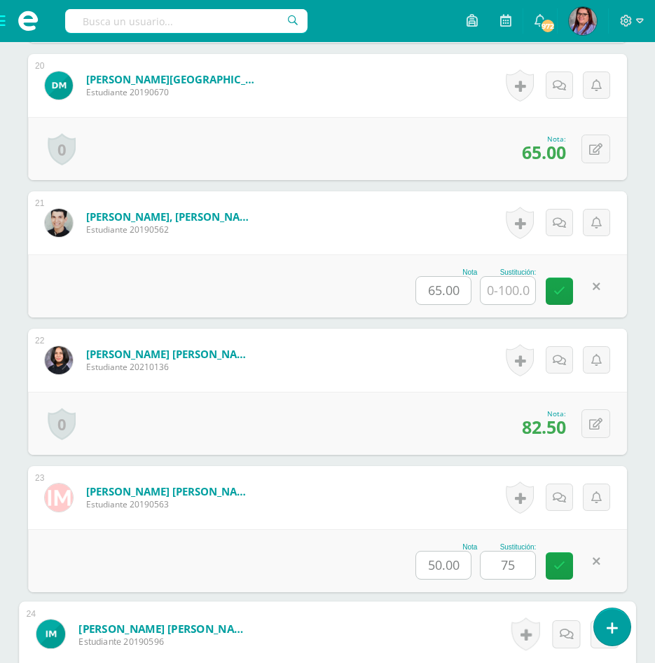
scroll to position [3467, 0]
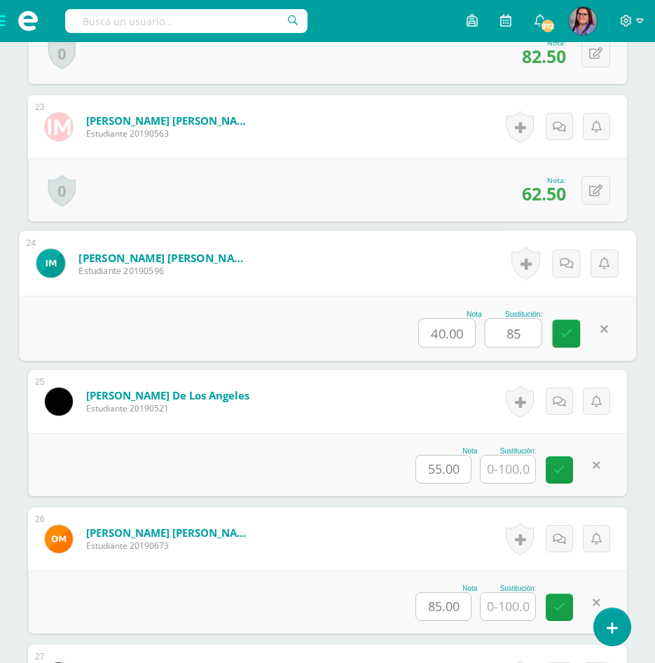
type input "85"
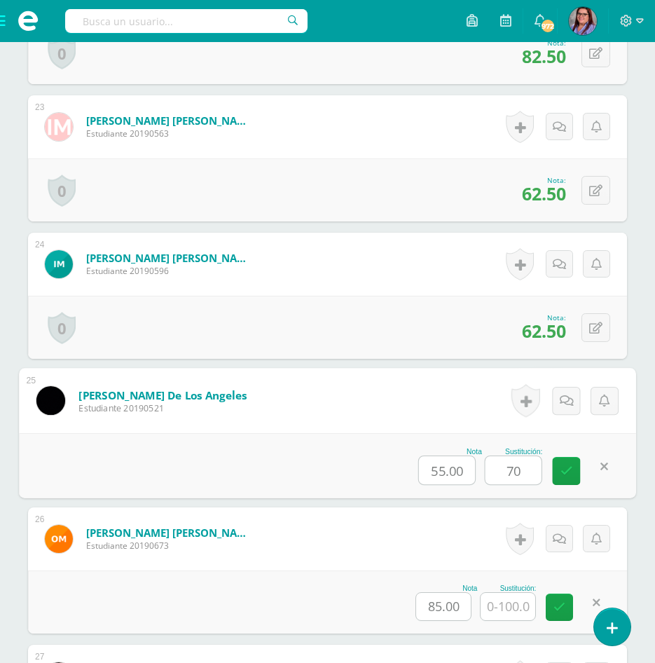
type input "70"
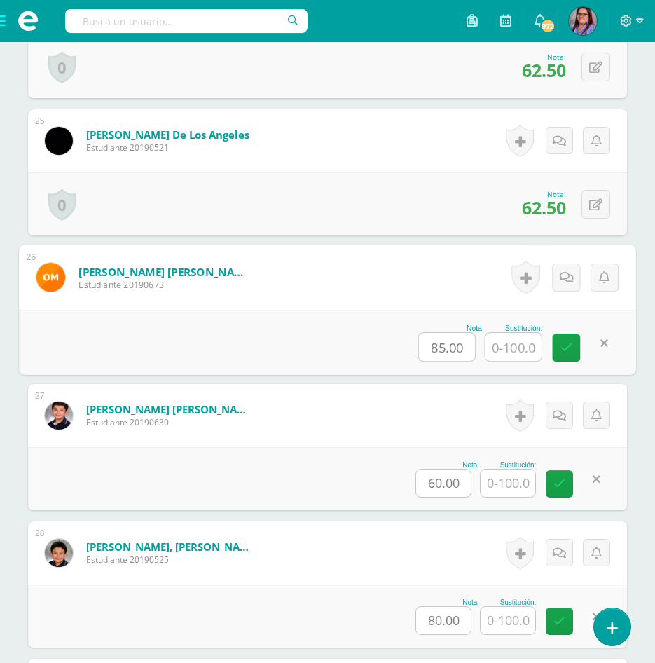
scroll to position [3748, 0]
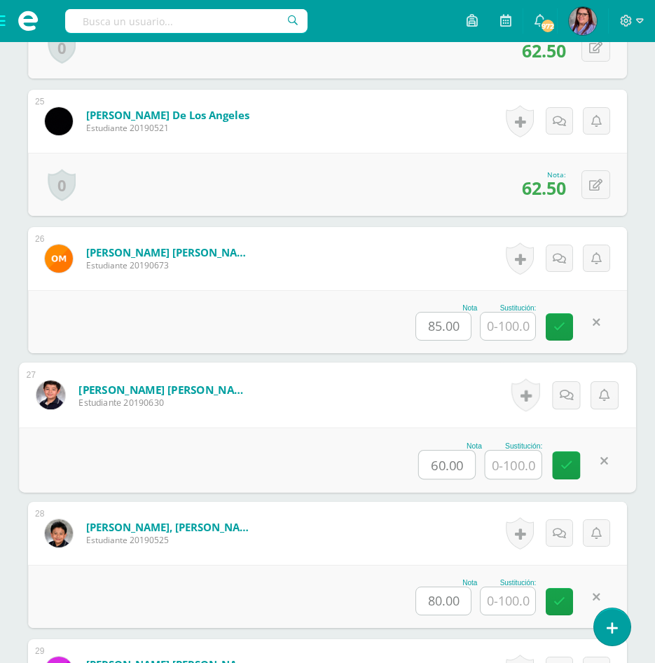
click at [500, 472] on input "text" at bounding box center [513, 464] width 56 height 28
type input "75"
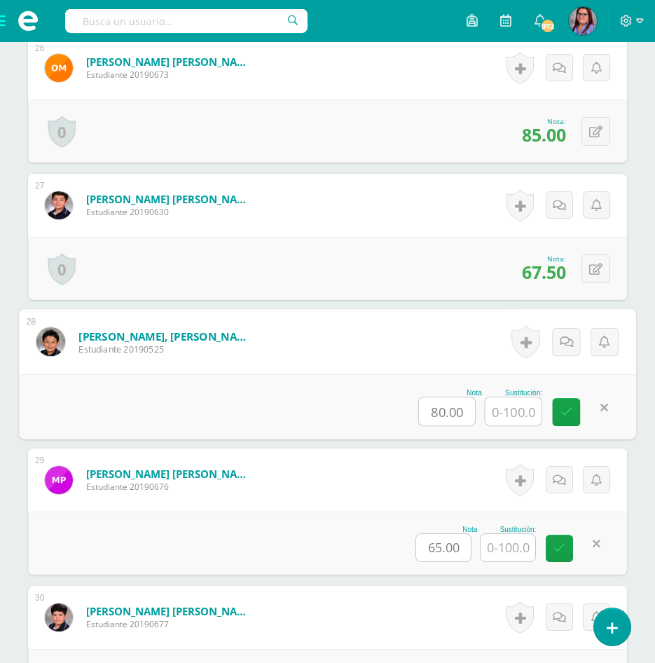
scroll to position [3958, 0]
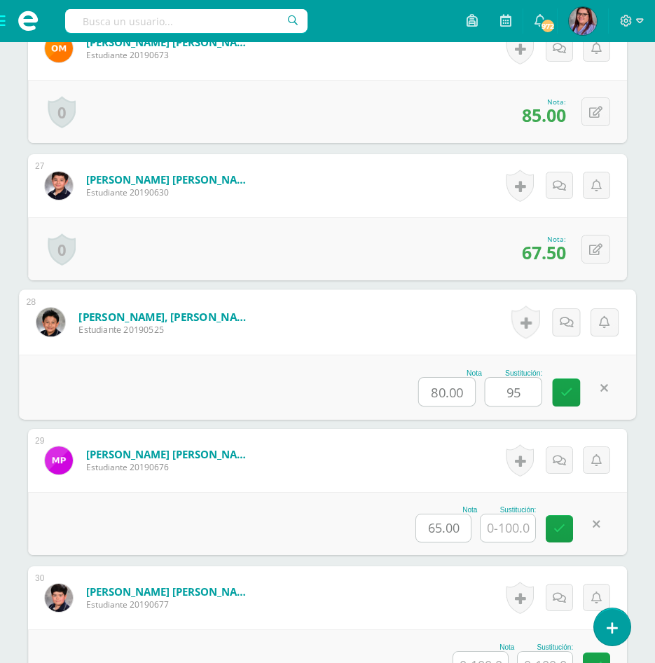
type input "95"
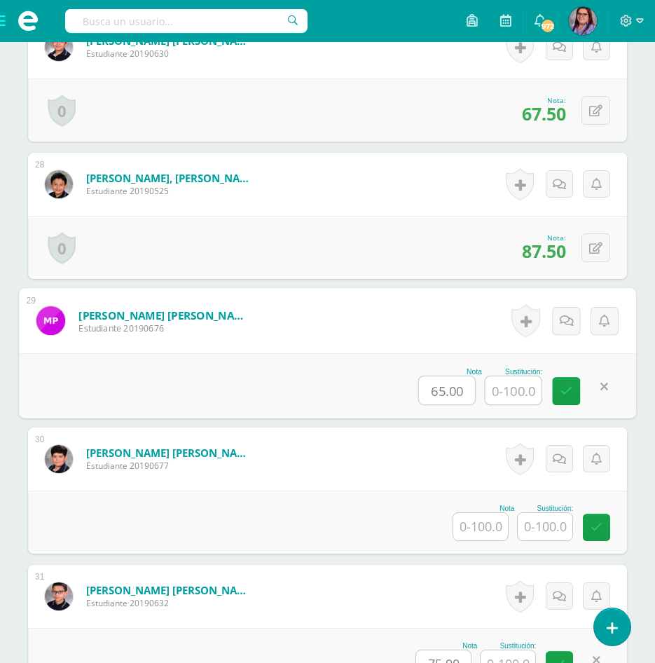
scroll to position [4098, 0]
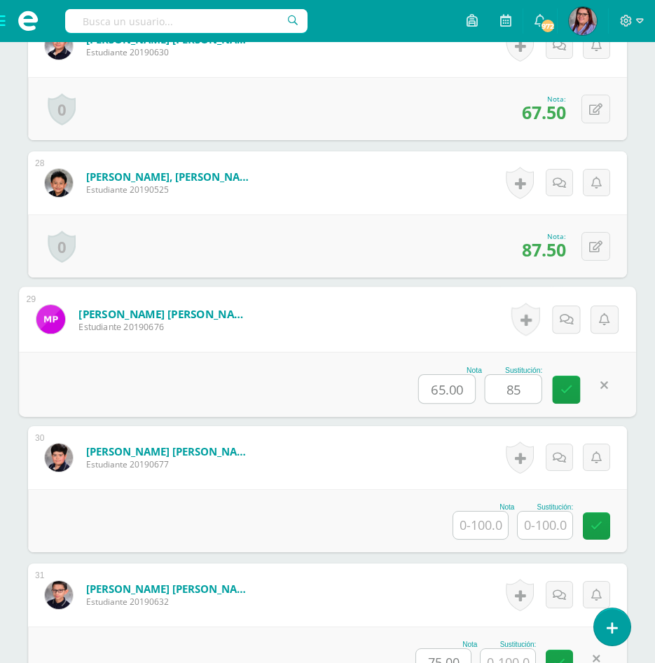
type input "85"
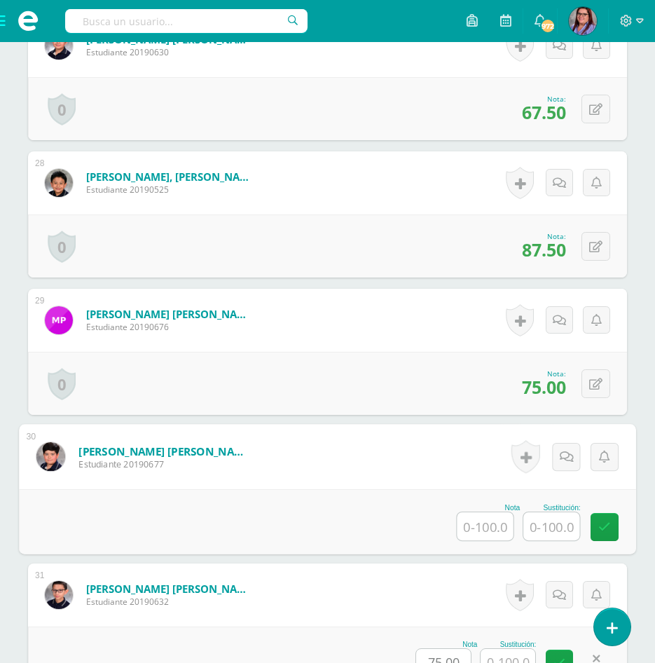
scroll to position [4168, 0]
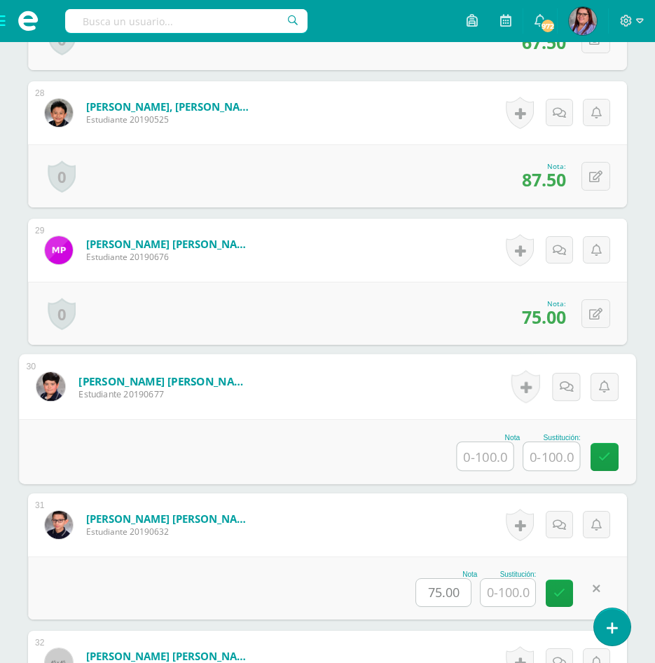
click at [480, 455] on input "text" at bounding box center [485, 456] width 56 height 28
type input "70"
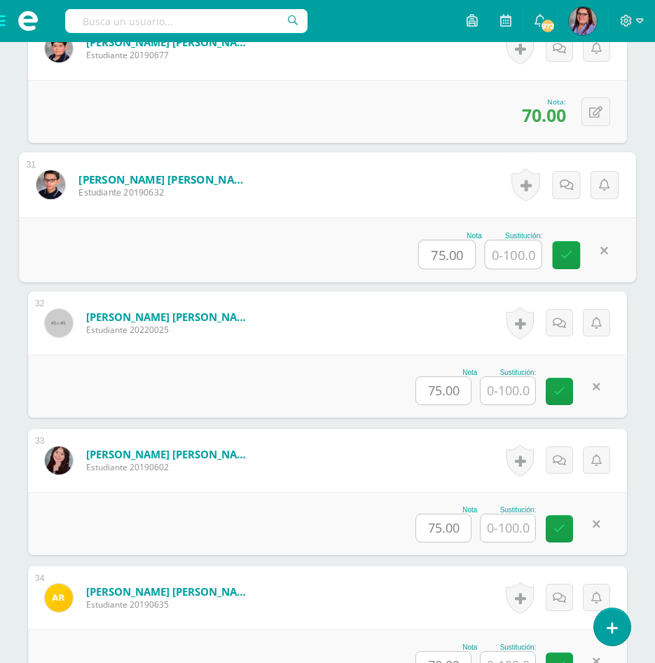
scroll to position [4518, 0]
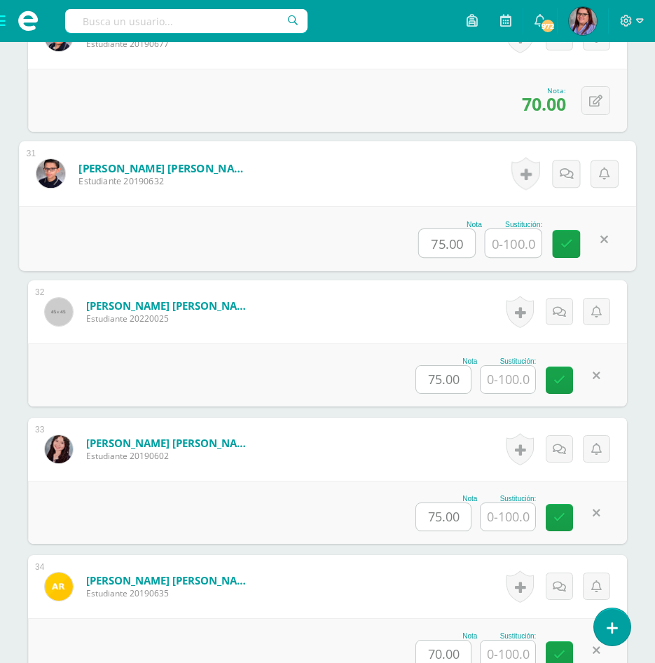
click at [499, 373] on input "text" at bounding box center [507, 379] width 55 height 27
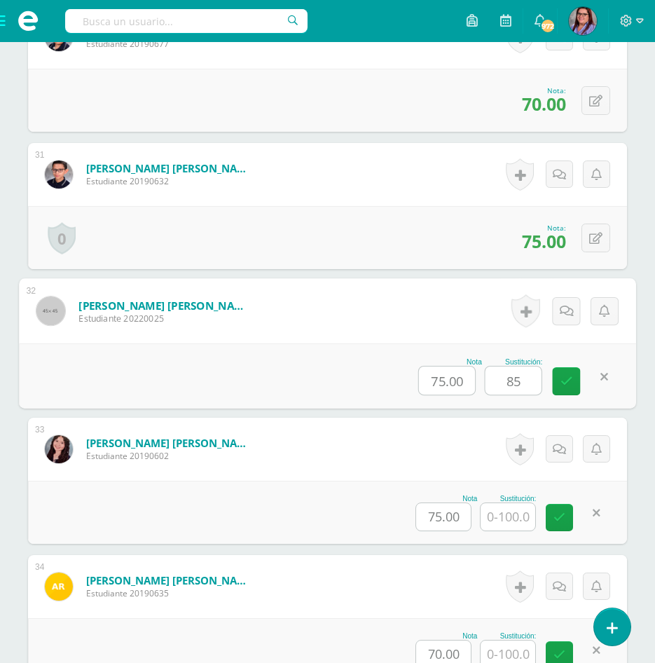
type input "85"
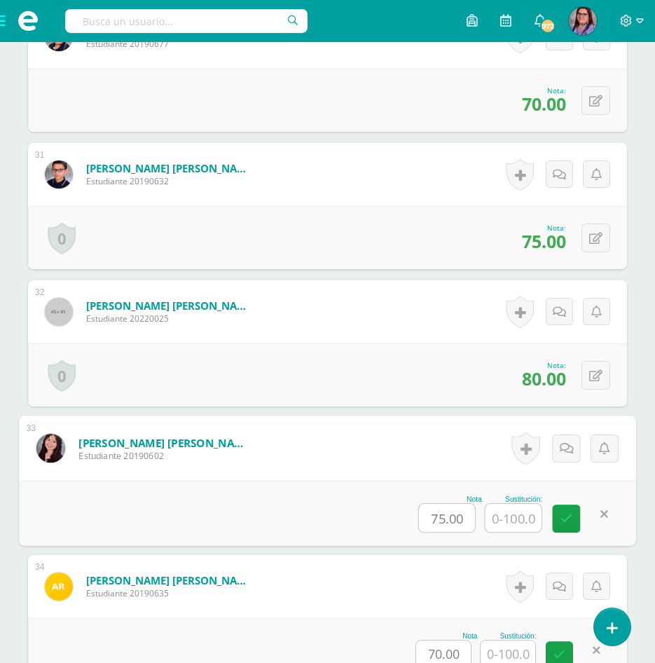
type input "7"
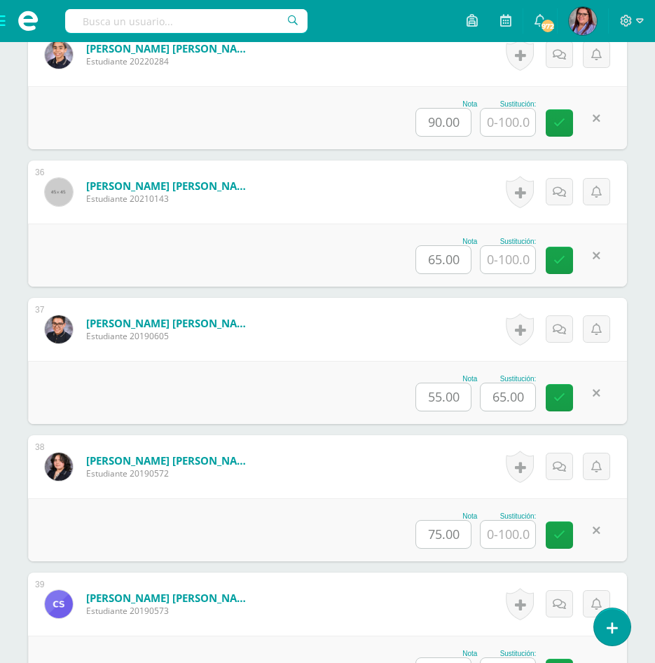
scroll to position [5218, 0]
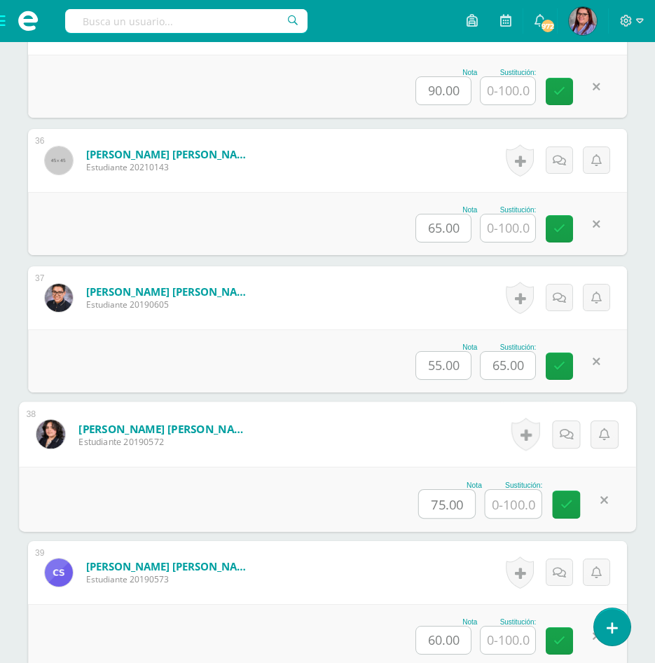
click at [512, 509] on input "text" at bounding box center [513, 504] width 56 height 28
type input "100"
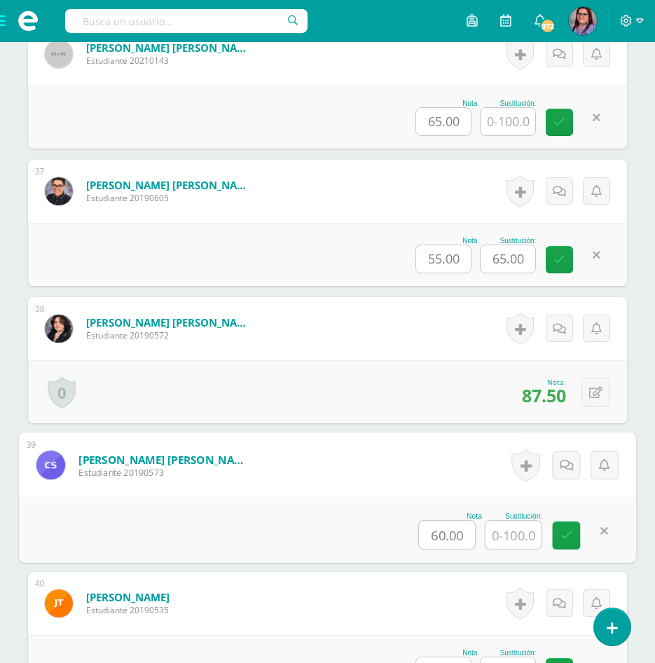
scroll to position [5428, 0]
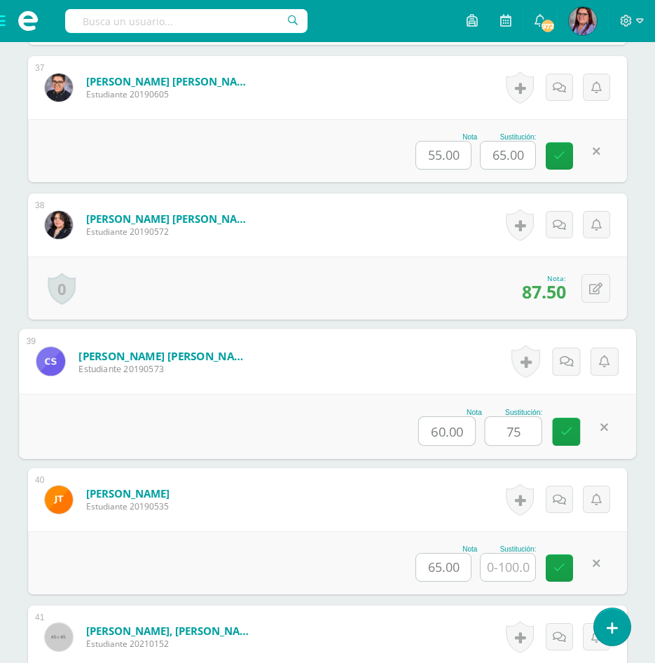
type input "75"
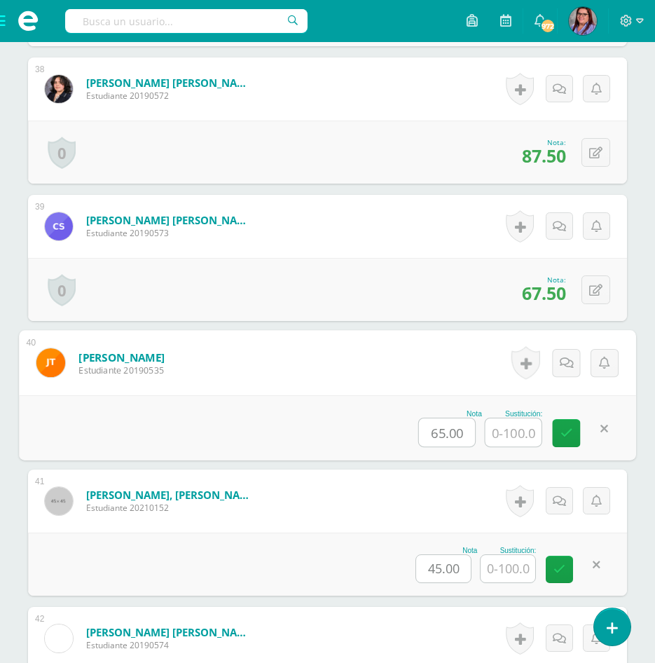
scroll to position [5569, 0]
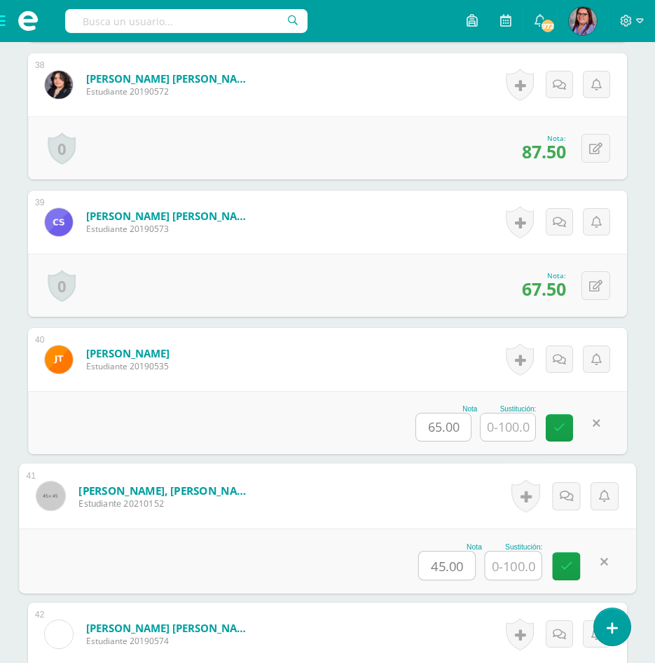
click at [518, 563] on input "text" at bounding box center [513, 565] width 56 height 28
type input "65"
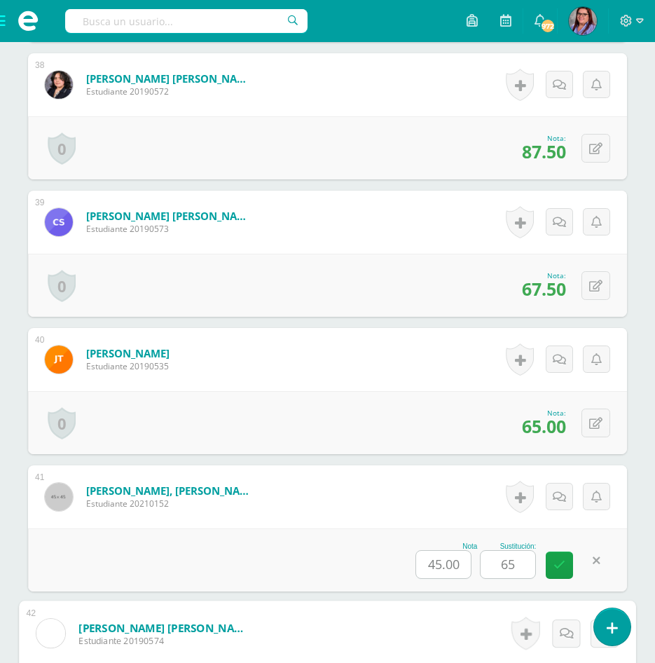
scroll to position [5932, 0]
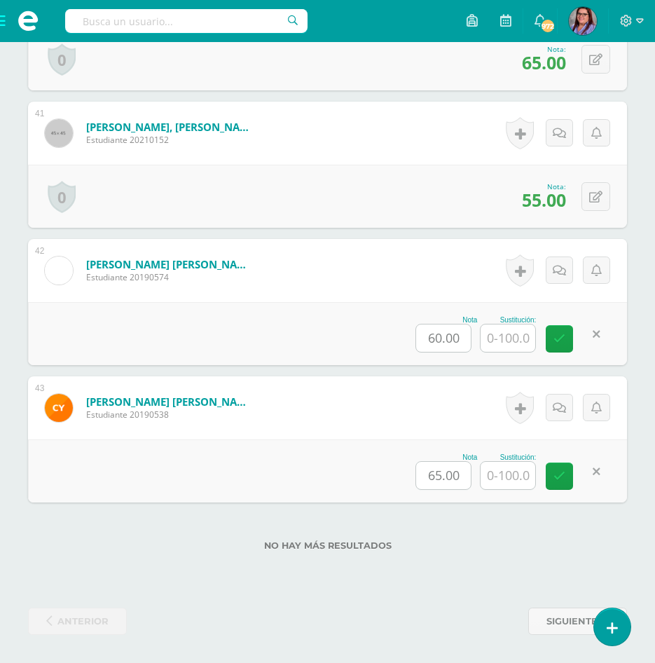
click at [499, 530] on div "No hay más resultados" at bounding box center [327, 534] width 599 height 65
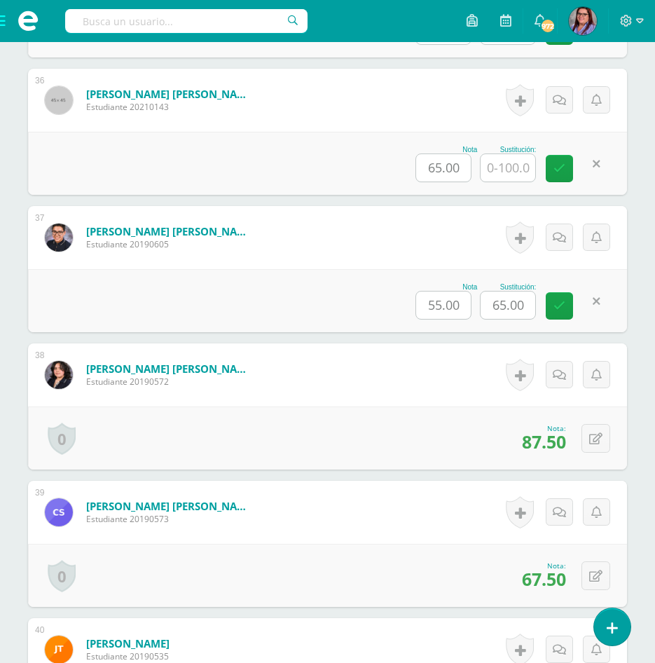
scroll to position [5302, 0]
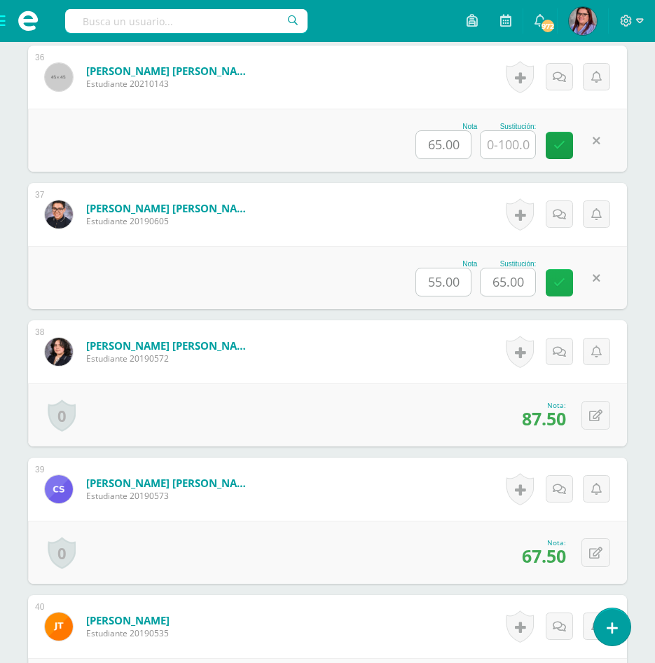
click at [559, 286] on icon at bounding box center [559, 283] width 12 height 12
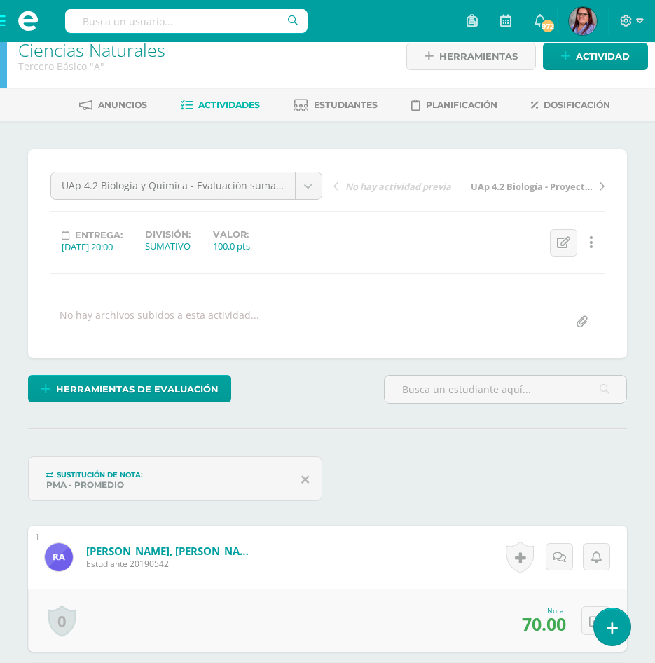
scroll to position [0, 0]
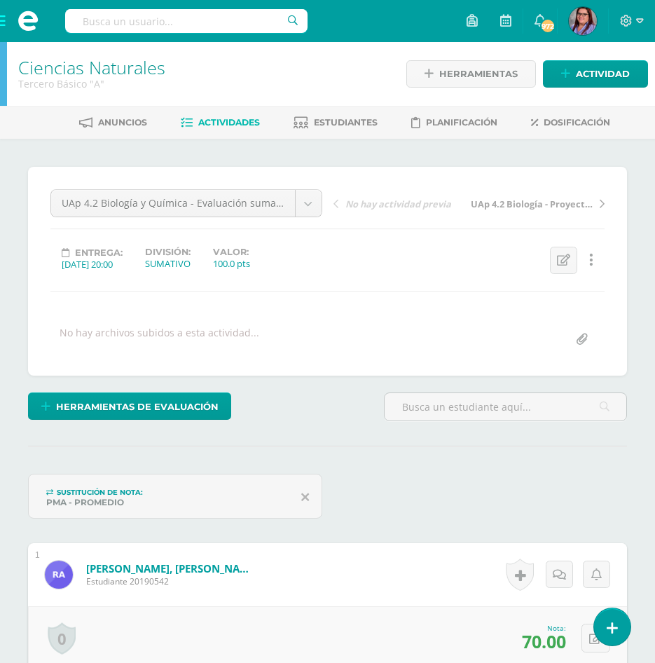
click at [251, 117] on span "Actividades" at bounding box center [229, 122] width 62 height 11
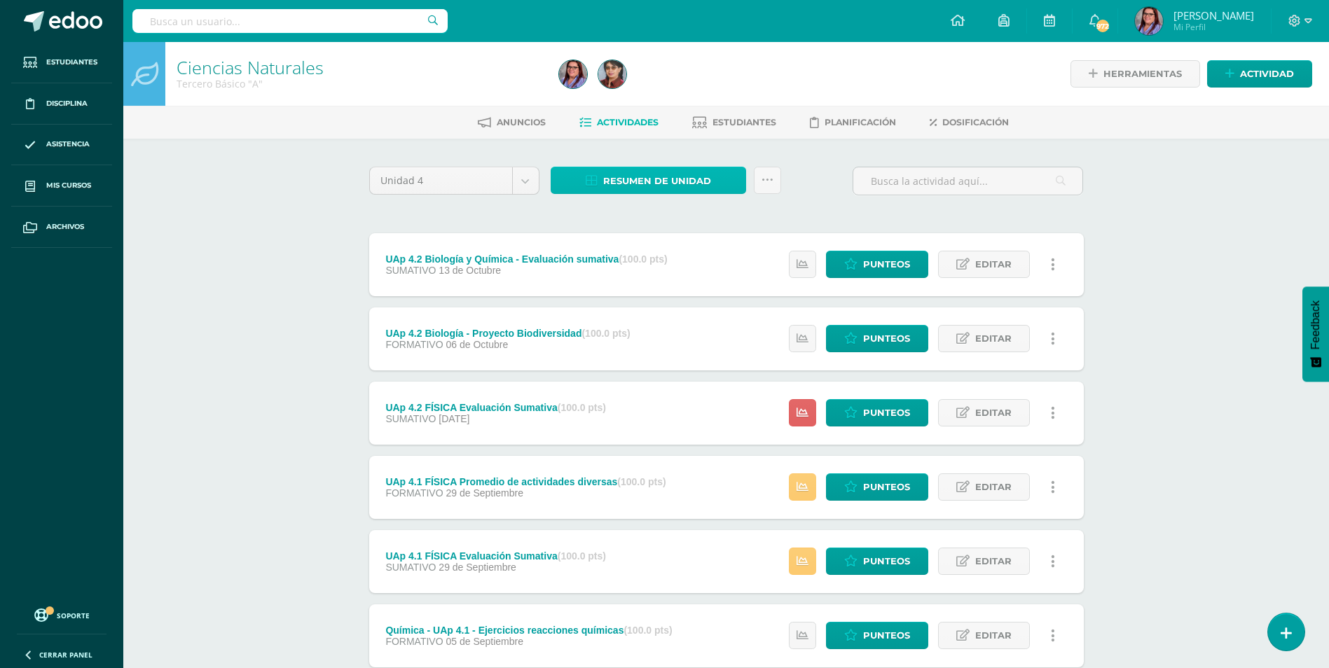
click at [628, 180] on span "Resumen de unidad" at bounding box center [657, 181] width 108 height 26
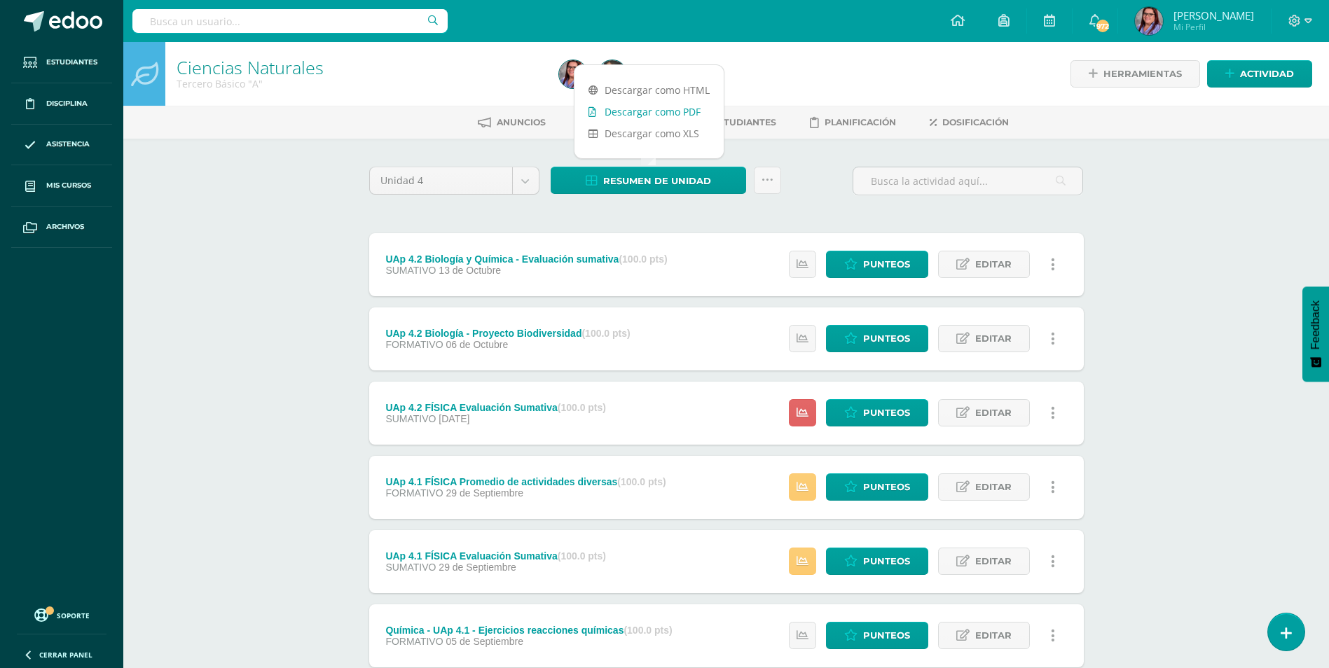
click at [665, 118] on link "Descargar como PDF" at bounding box center [648, 112] width 149 height 22
drag, startPoint x: 229, startPoint y: 213, endPoint x: 232, endPoint y: 203, distance: 10.2
click at [229, 213] on div "Ciencias Naturales Tercero Básico "A" Herramientas Detalle de asistencias Activ…" at bounding box center [725, 512] width 1205 height 941
